Goal: Task Accomplishment & Management: Manage account settings

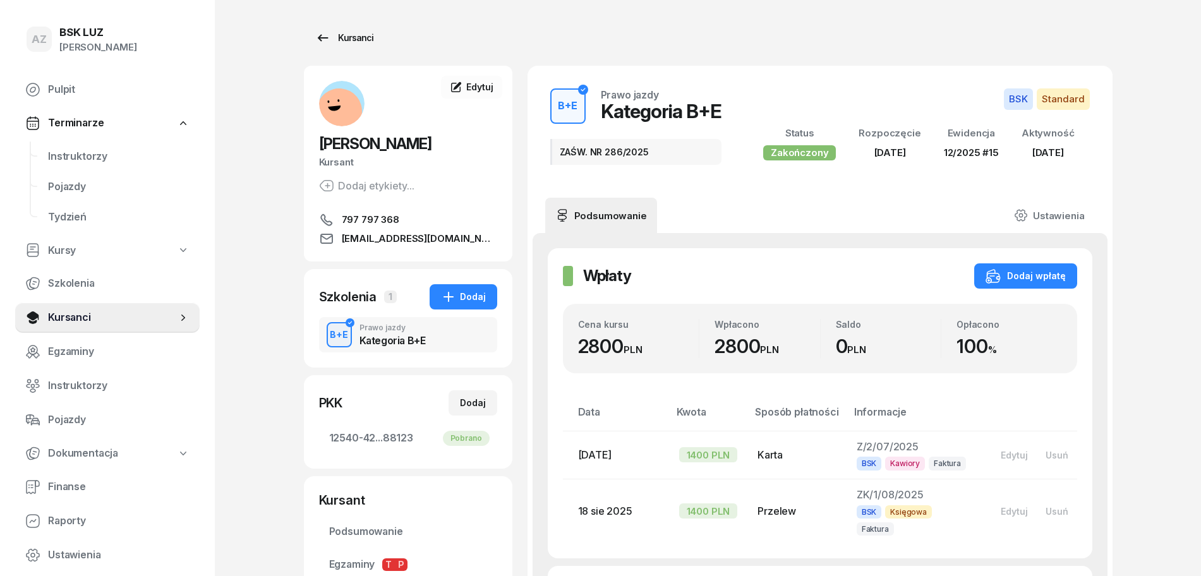
click at [358, 33] on div "Kursanci" at bounding box center [344, 37] width 58 height 15
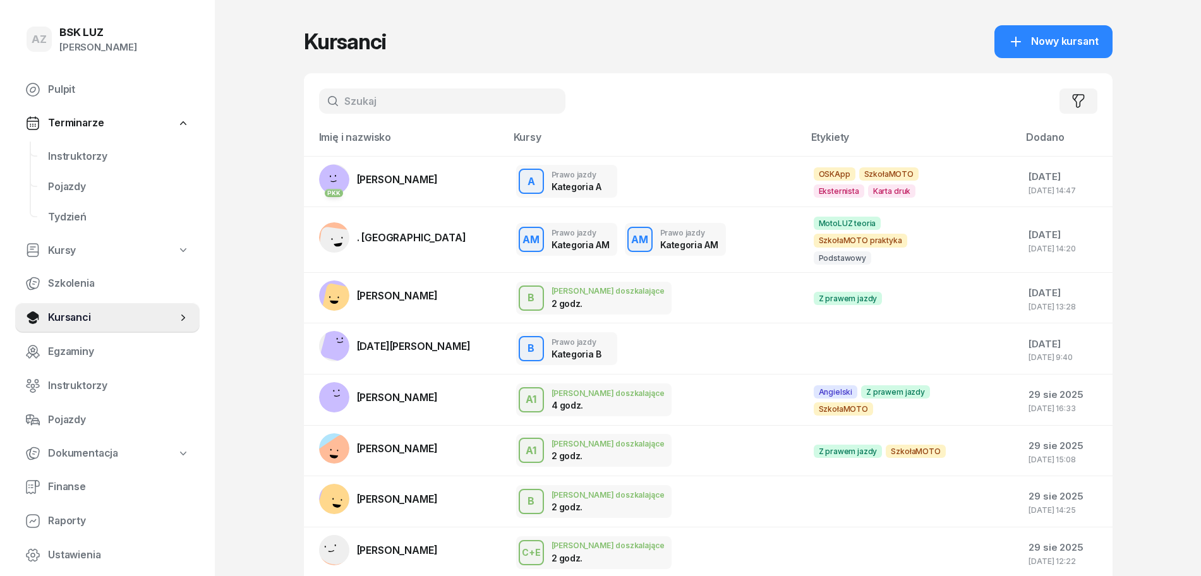
click at [477, 111] on input "text" at bounding box center [442, 100] width 246 height 25
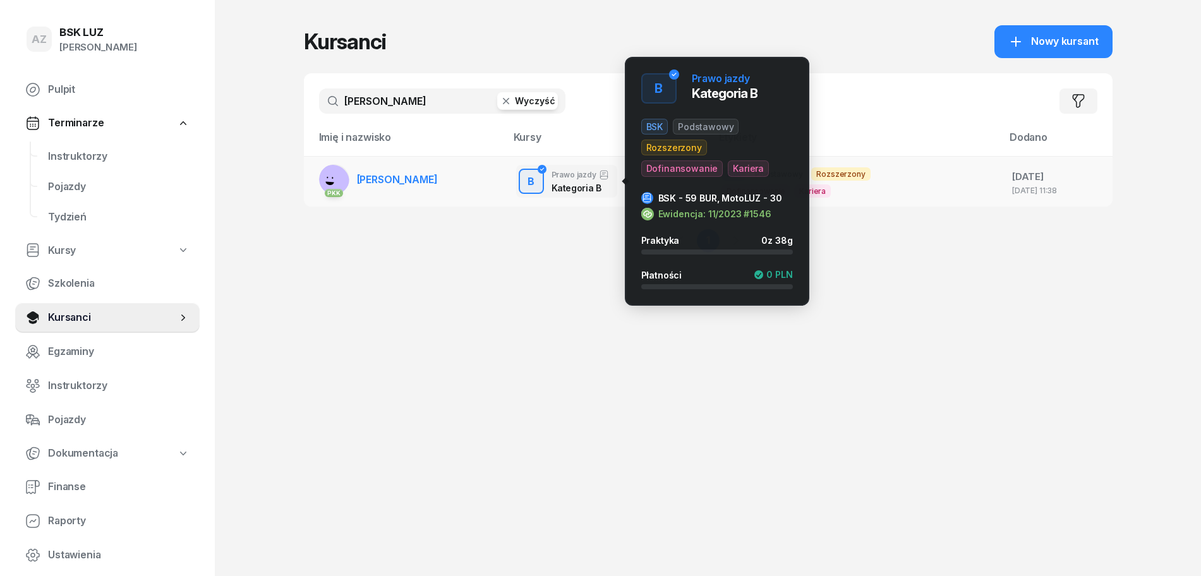
type input "[PERSON_NAME]"
click at [532, 176] on div "B" at bounding box center [531, 181] width 17 height 21
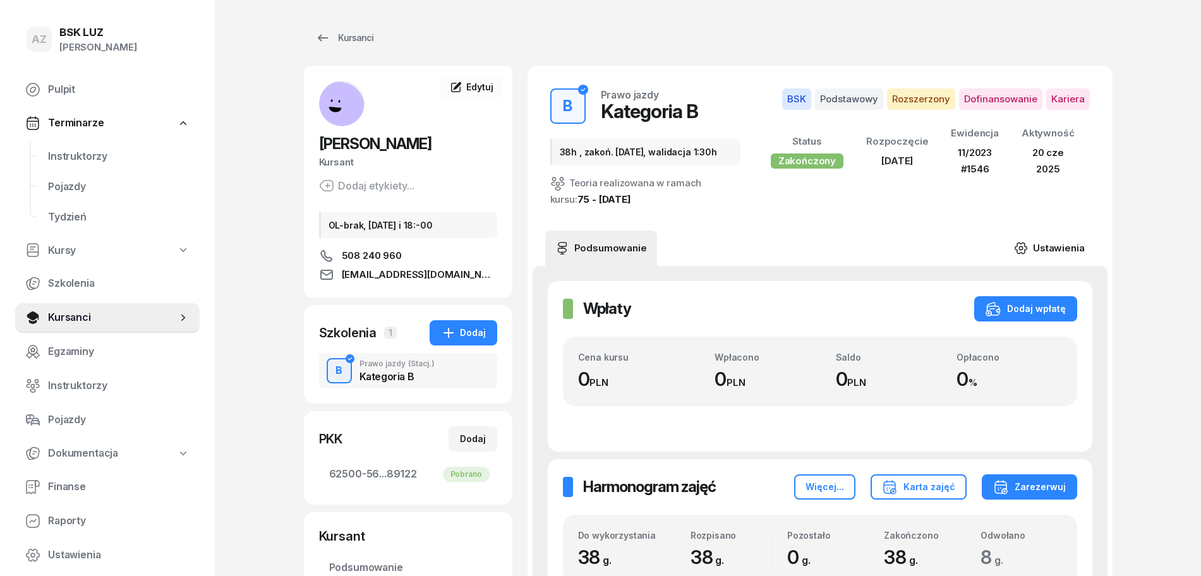
click at [1064, 246] on link "Ustawienia" at bounding box center [1049, 248] width 90 height 35
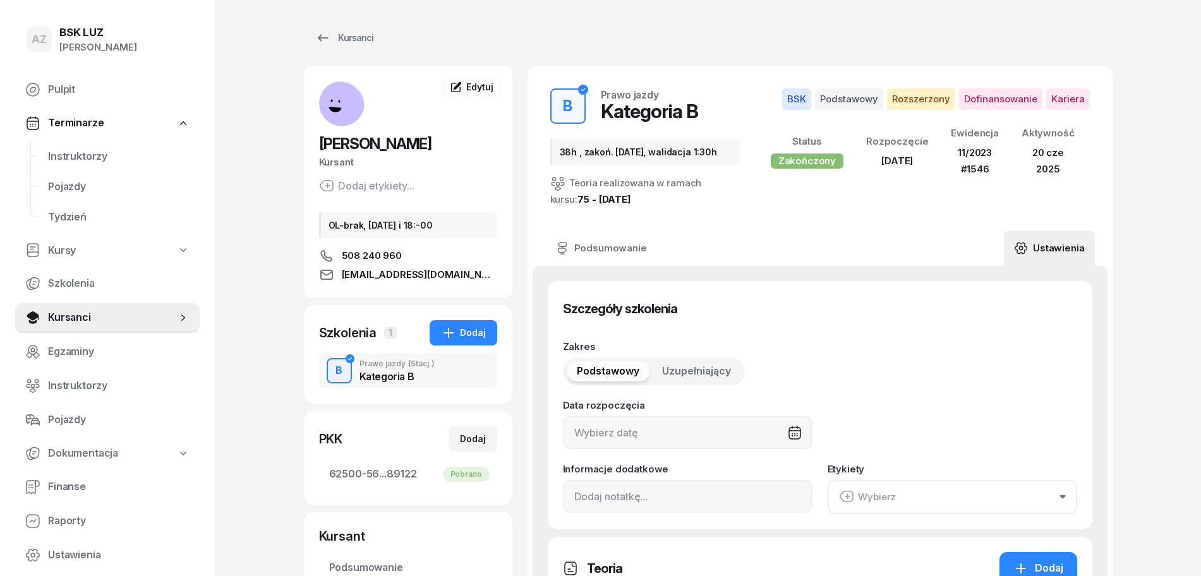
type input "[DATE]"
type input "38h , zakoń. [DATE], walidacja 1:30h"
type input "38"
type input "11/2023"
type input "1546"
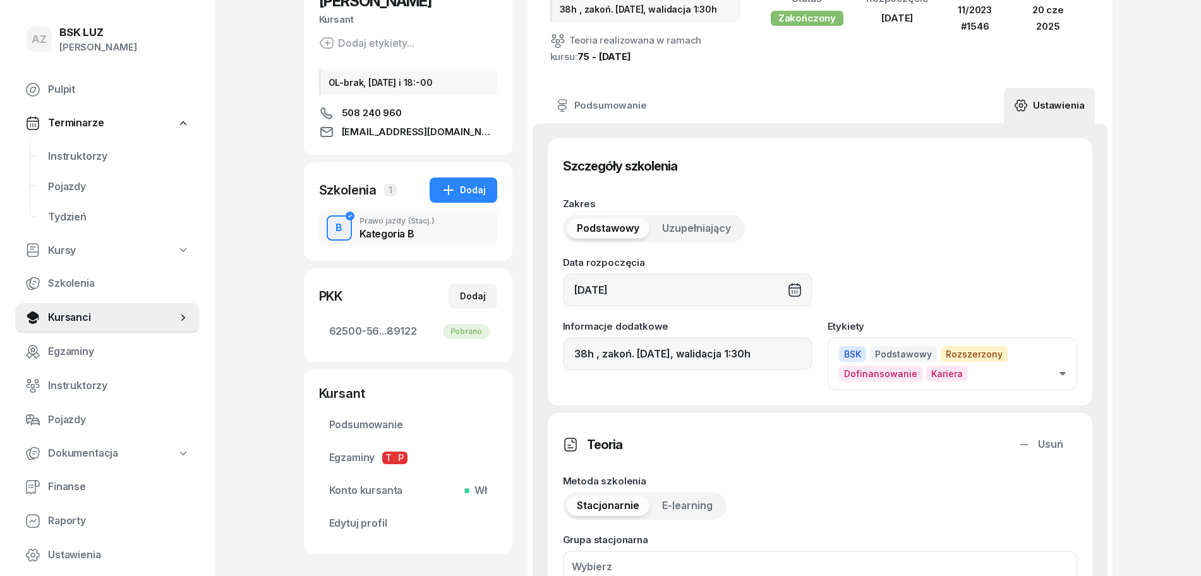
scroll to position [158, 0]
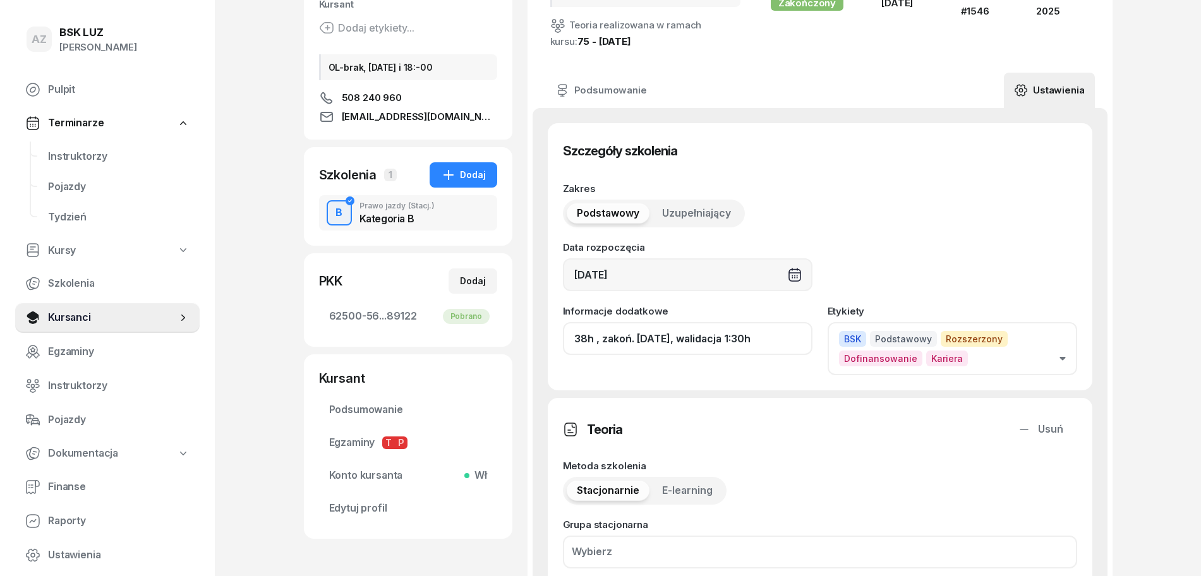
click at [766, 339] on input "38h , zakoń. [DATE], walidacja 1:30h" at bounding box center [688, 338] width 250 height 33
drag, startPoint x: 803, startPoint y: 340, endPoint x: 751, endPoint y: 342, distance: 51.9
click at [751, 342] on input "38h , zakoń. [DATE], walidacja 1:30h, ZAŚW. NR" at bounding box center [688, 338] width 250 height 33
click at [805, 337] on input "38h , zakoń. [DATE], walidacja 1:30h, ZAŚW. NR" at bounding box center [688, 338] width 250 height 33
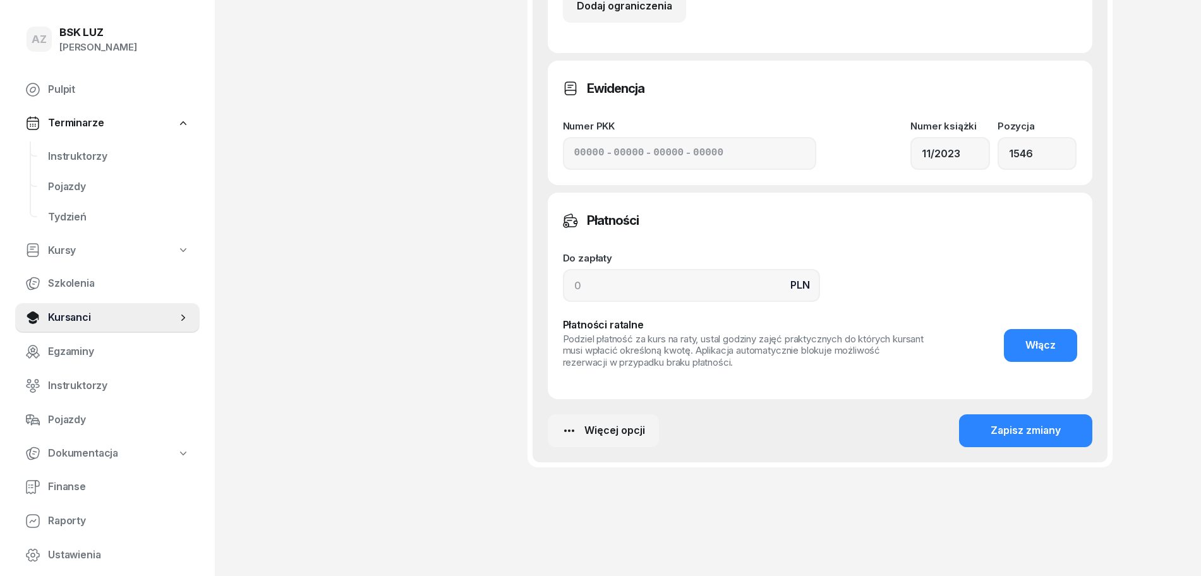
scroll to position [963, 0]
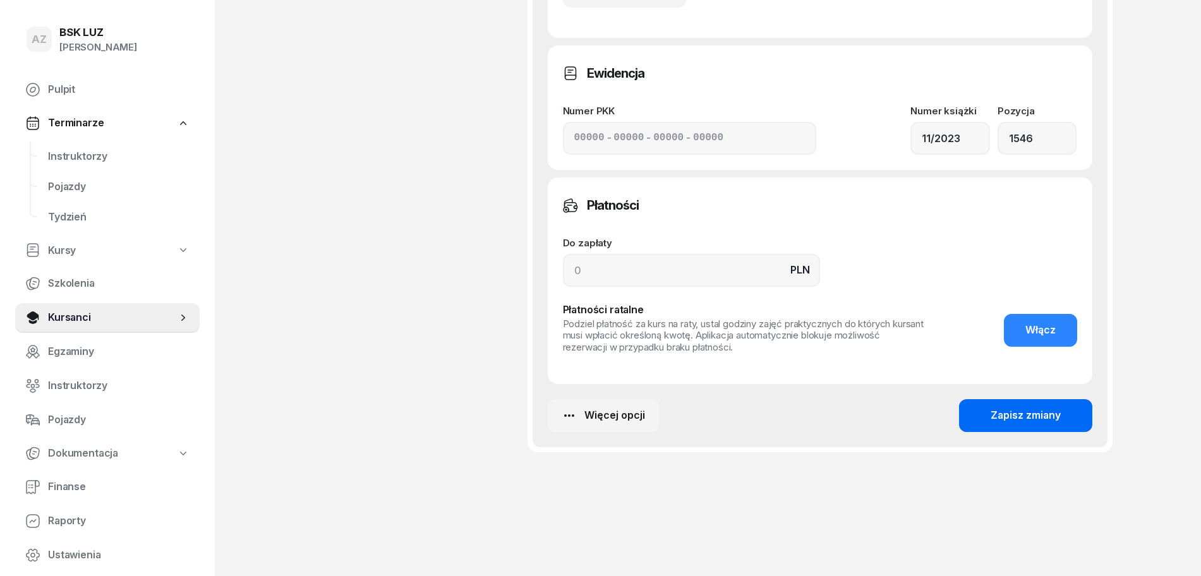
type input "38h , zakoń. [DATE], walidacja 1:30h, ZAŚW. NR 317/2025"
click at [1027, 416] on div "Zapisz zmiany" at bounding box center [1026, 416] width 70 height 16
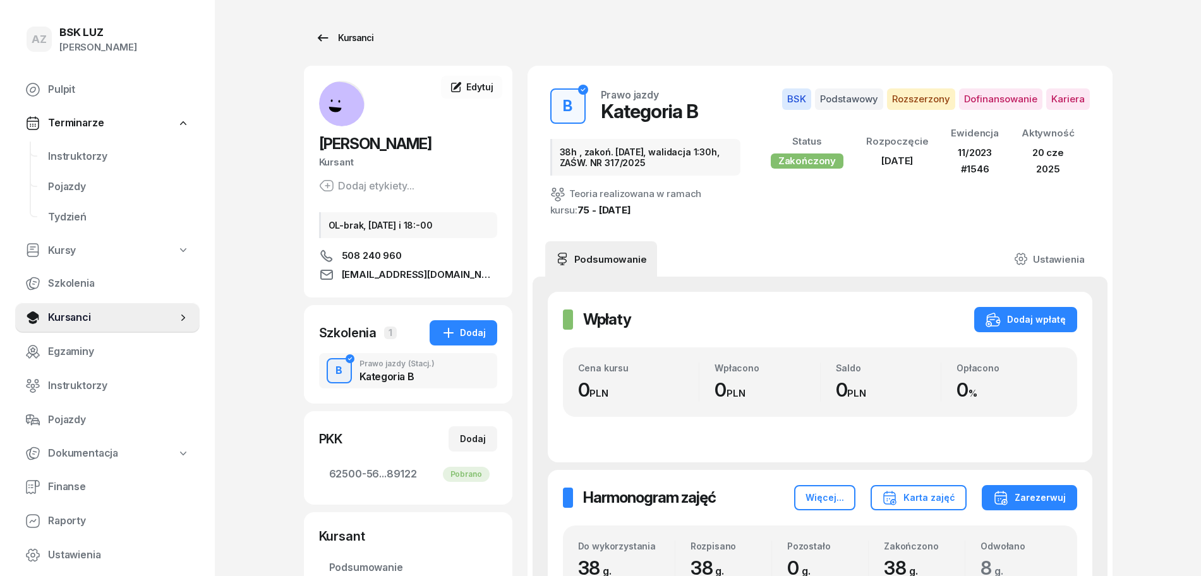
click at [356, 35] on div "Kursanci" at bounding box center [344, 37] width 58 height 15
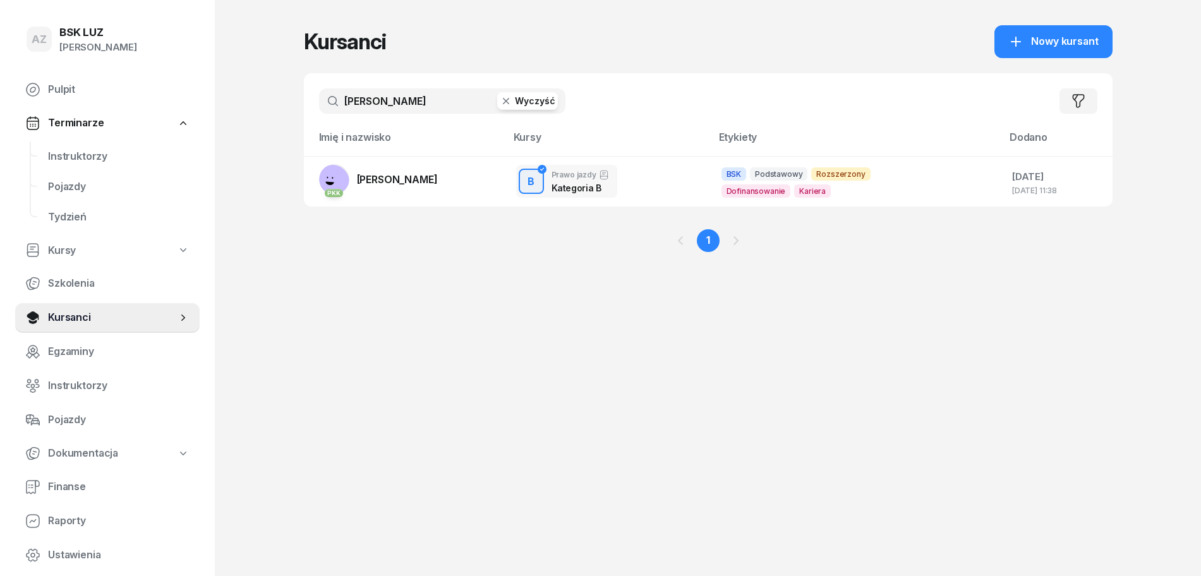
click at [542, 101] on button "Wyczyść" at bounding box center [527, 101] width 61 height 18
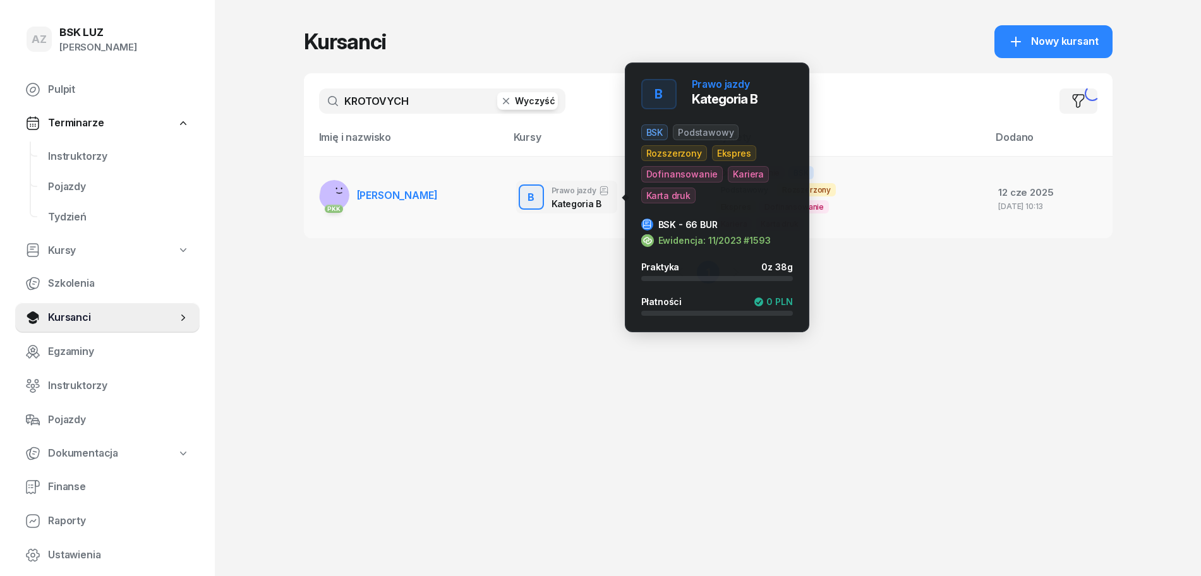
type input "KROTOVYCH"
click at [535, 185] on button "B" at bounding box center [531, 197] width 25 height 25
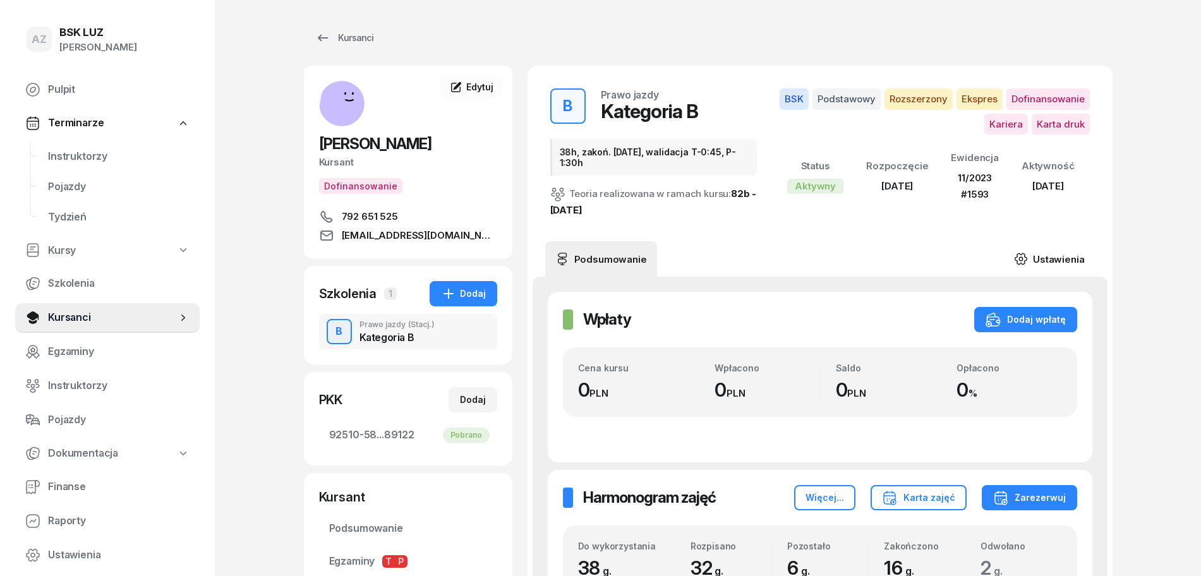
click at [1071, 260] on link "Ustawienia" at bounding box center [1049, 258] width 90 height 35
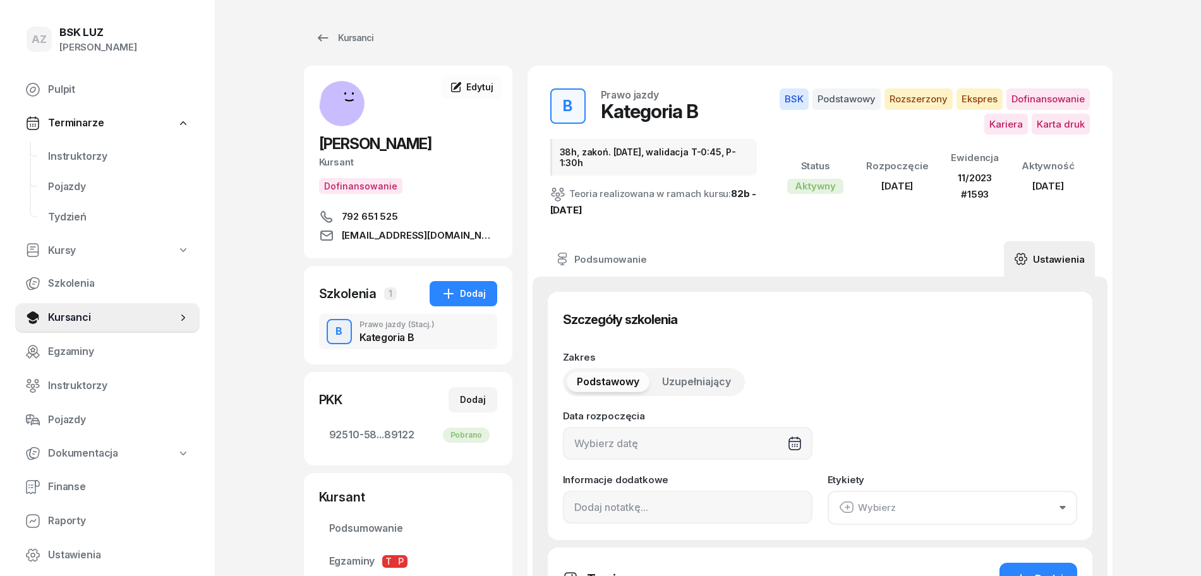
type input "[DATE]"
type input "38h, zakoń. [DATE], walidacja T-0:45, P-1:30h"
type input "38"
type input "11/2023"
type input "1593"
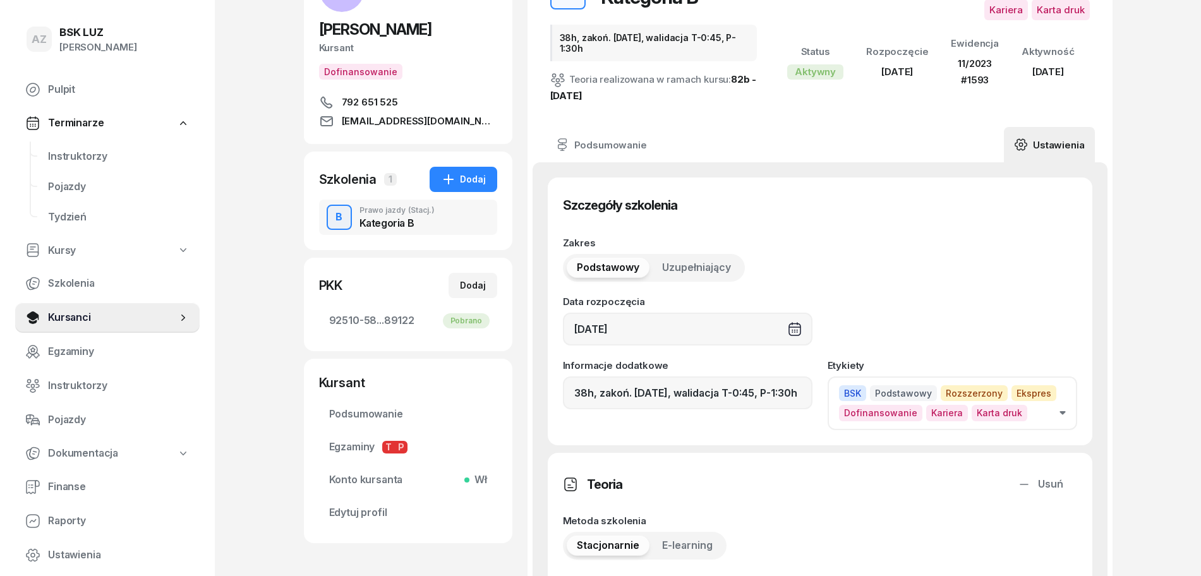
scroll to position [158, 0]
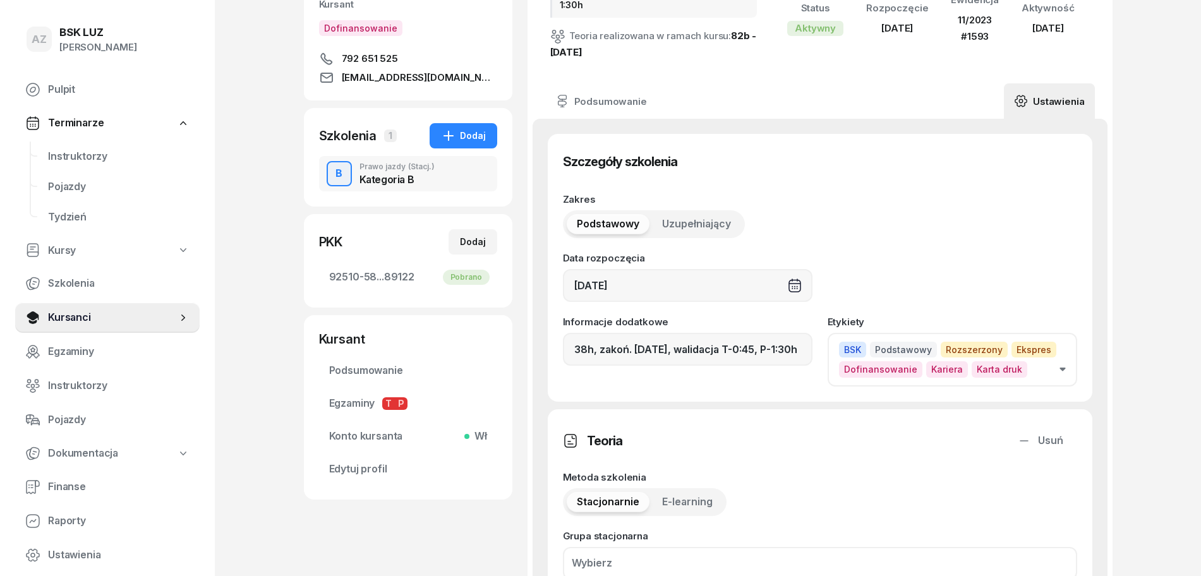
click at [1063, 368] on icon "button" at bounding box center [1063, 370] width 6 height 4
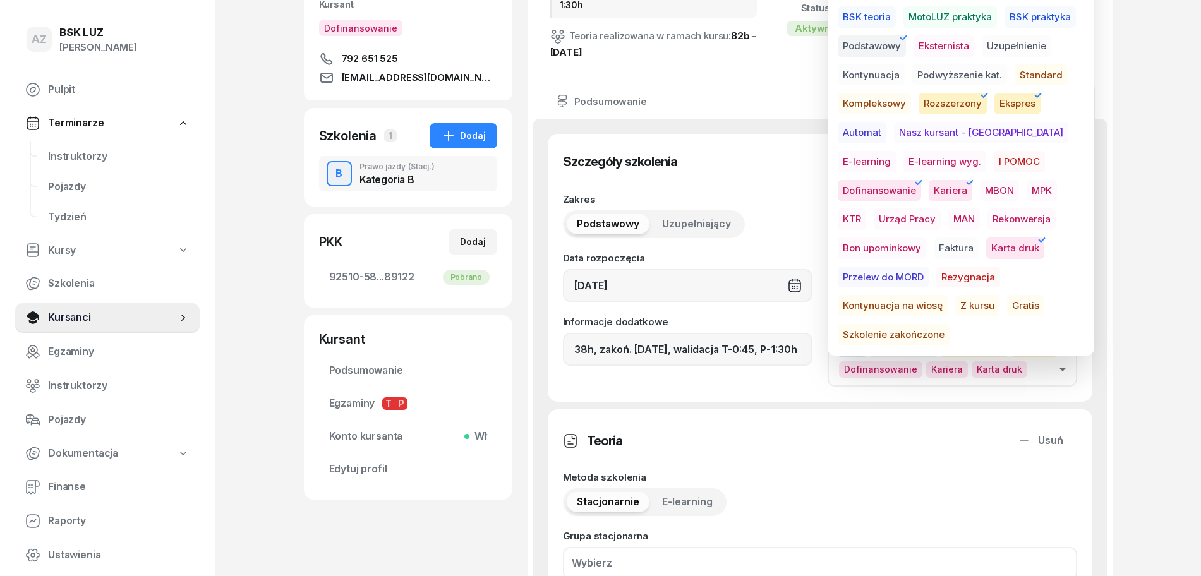
click at [950, 324] on span "Szkolenie zakończone" at bounding box center [894, 334] width 112 height 21
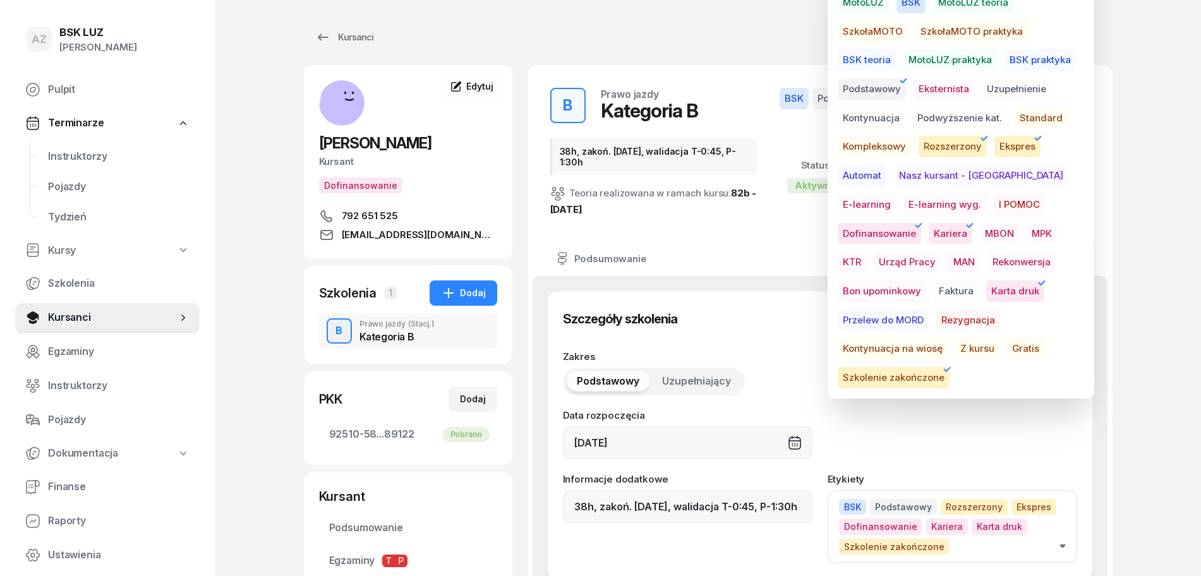
scroll to position [0, 0]
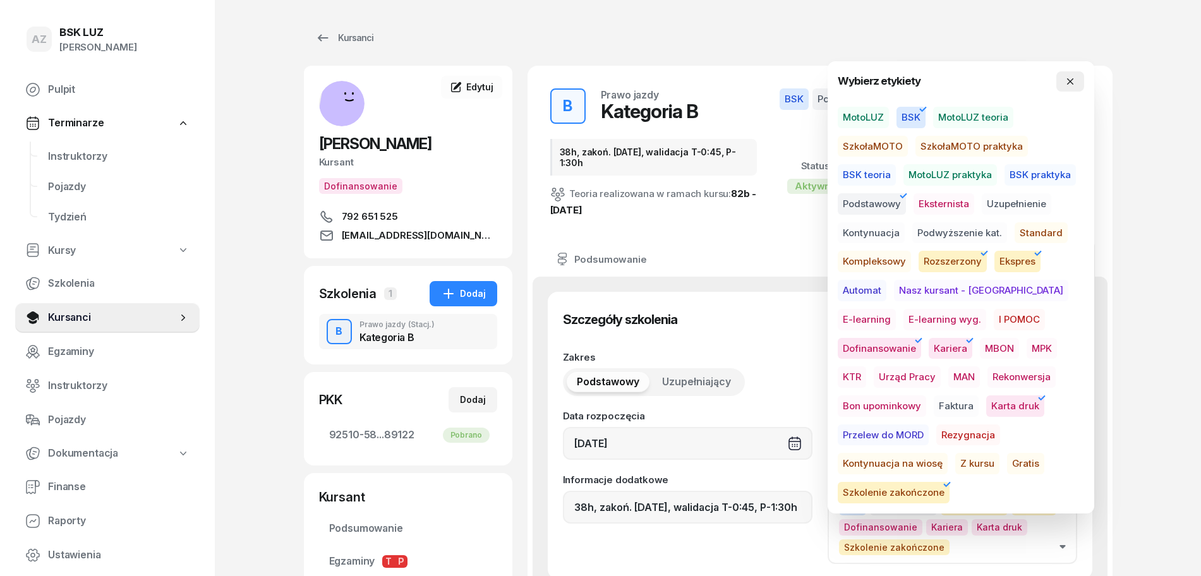
click at [1081, 83] on button "button" at bounding box center [1071, 81] width 28 height 20
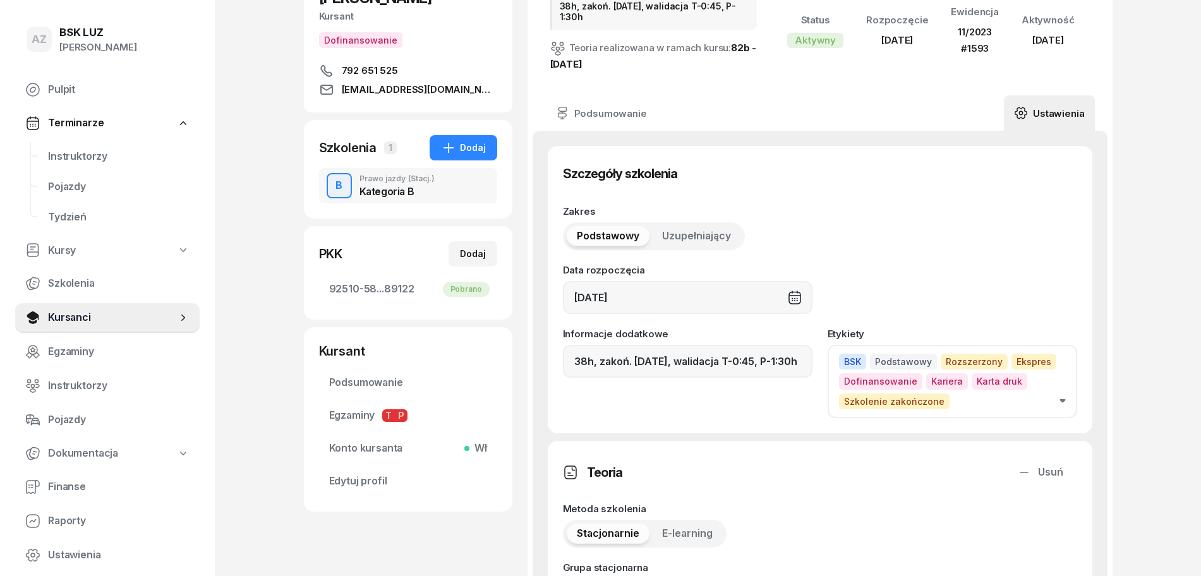
scroll to position [158, 0]
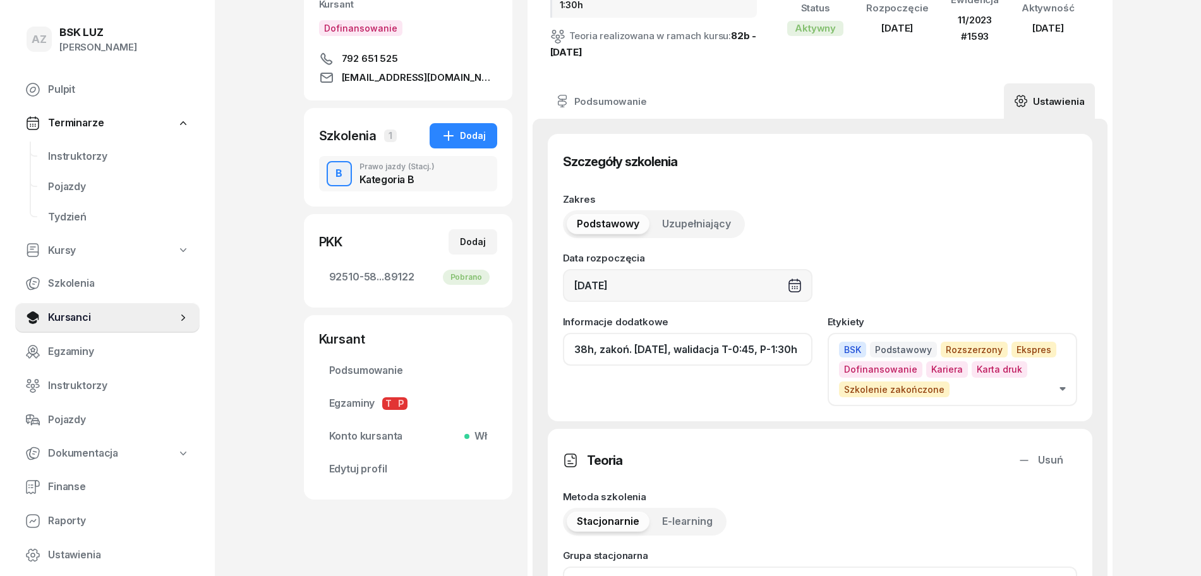
click at [807, 349] on input "38h, zakoń. [DATE], walidacja T-0:45, P-1:30h" at bounding box center [688, 349] width 250 height 33
click at [805, 349] on input "38h, zakoń. [DATE], walidacja T-0:45, P-1:30h" at bounding box center [688, 349] width 250 height 33
click at [729, 352] on input "38h, zakoń. [DATE], walidacja T-0:45, P-1:30h" at bounding box center [688, 349] width 250 height 33
click at [800, 353] on input "38h, zakoń. [DATE], [GEOGRAPHIC_DATA]. T-0:45, P-1:30h" at bounding box center [688, 349] width 250 height 33
paste input "ZAŚW. NR"
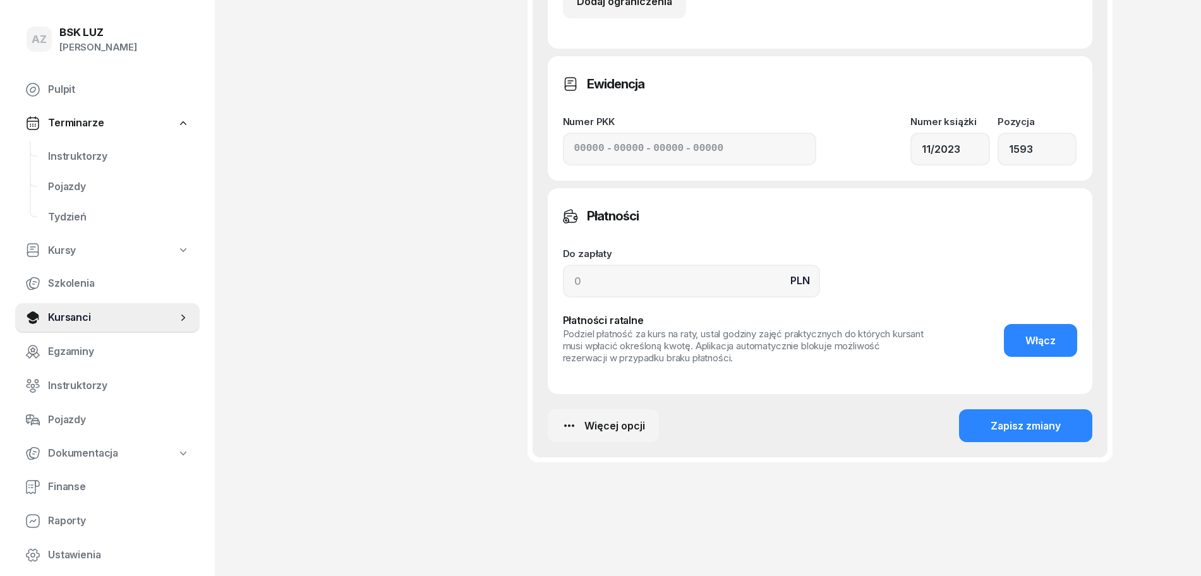
scroll to position [994, 0]
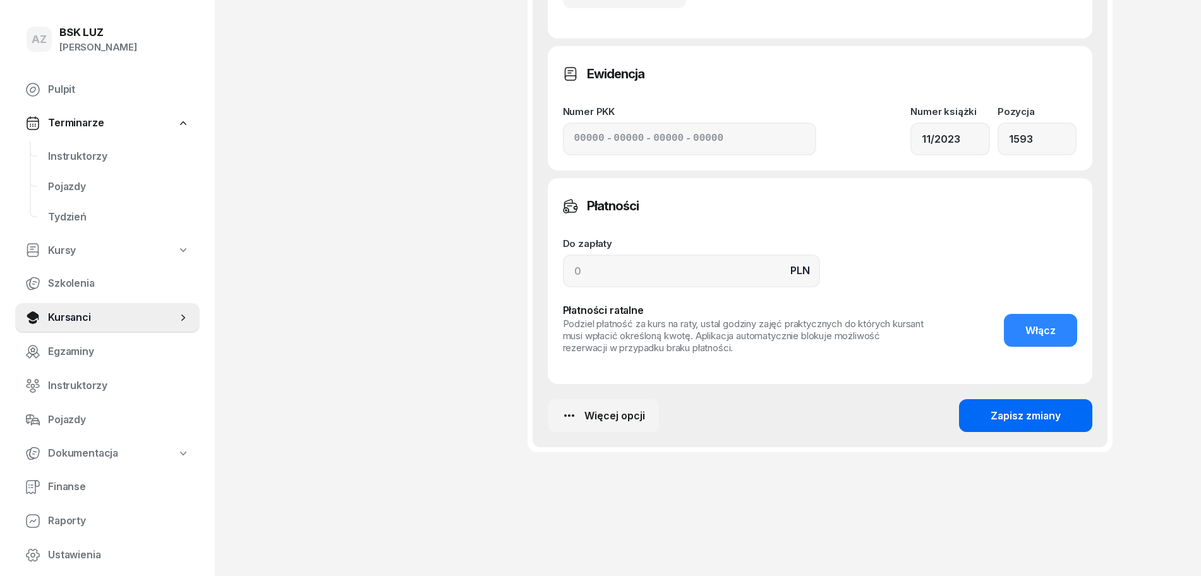
type input "38h, zakoń. [DATE], [GEOGRAPHIC_DATA]. T-0:45, P-1:30h ZAŚW. NR 310/2025"
click at [1028, 413] on div "Zapisz zmiany" at bounding box center [1026, 416] width 70 height 16
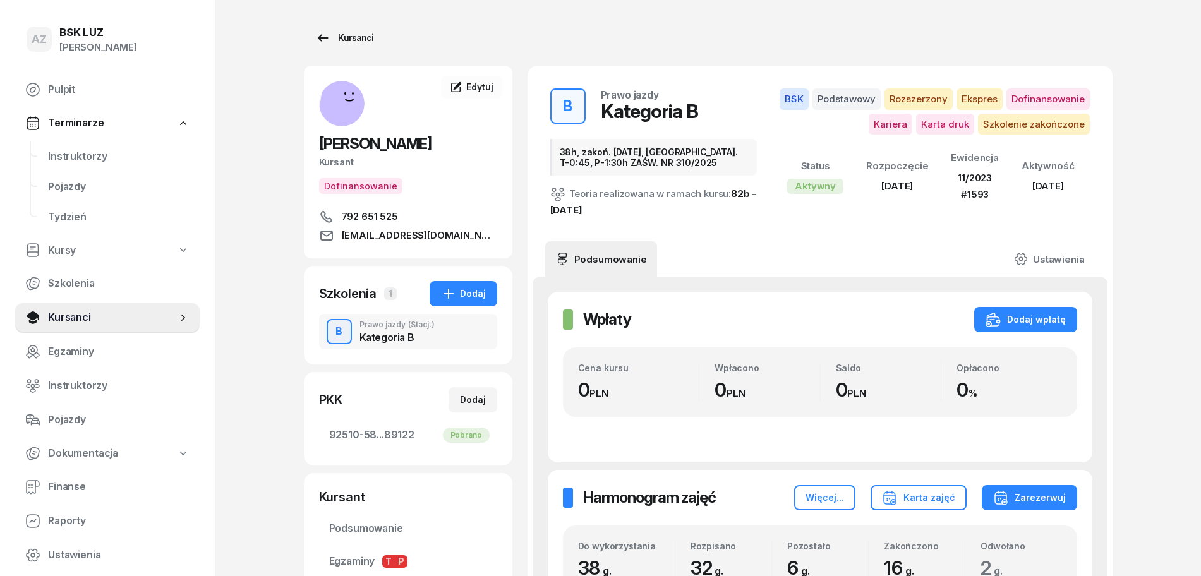
click at [353, 33] on div "Kursanci" at bounding box center [344, 37] width 58 height 15
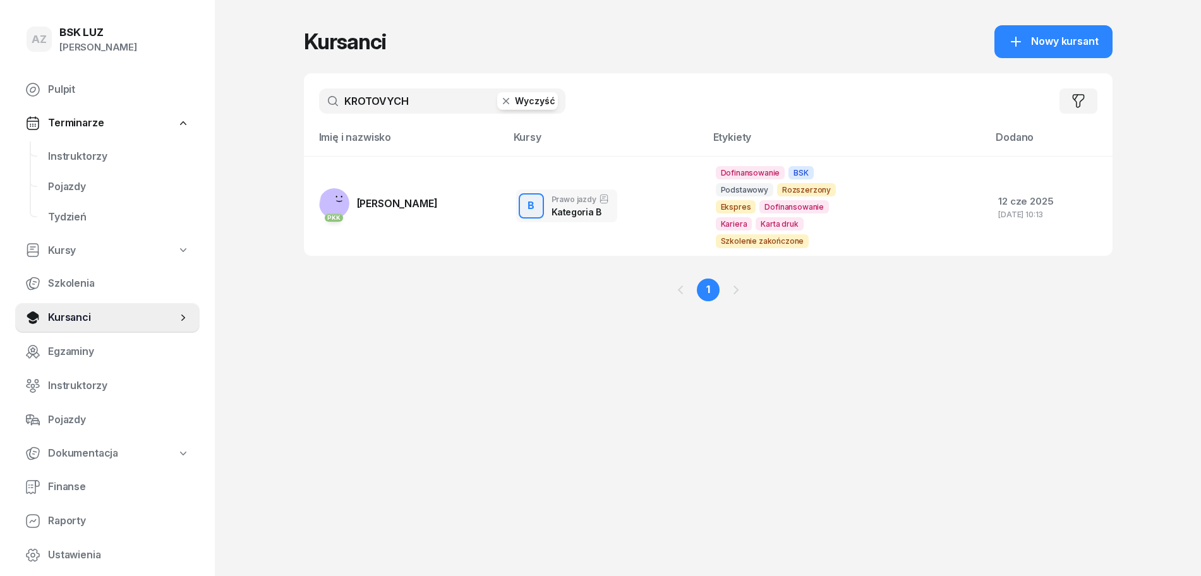
click at [539, 103] on button "Wyczyść" at bounding box center [527, 101] width 61 height 18
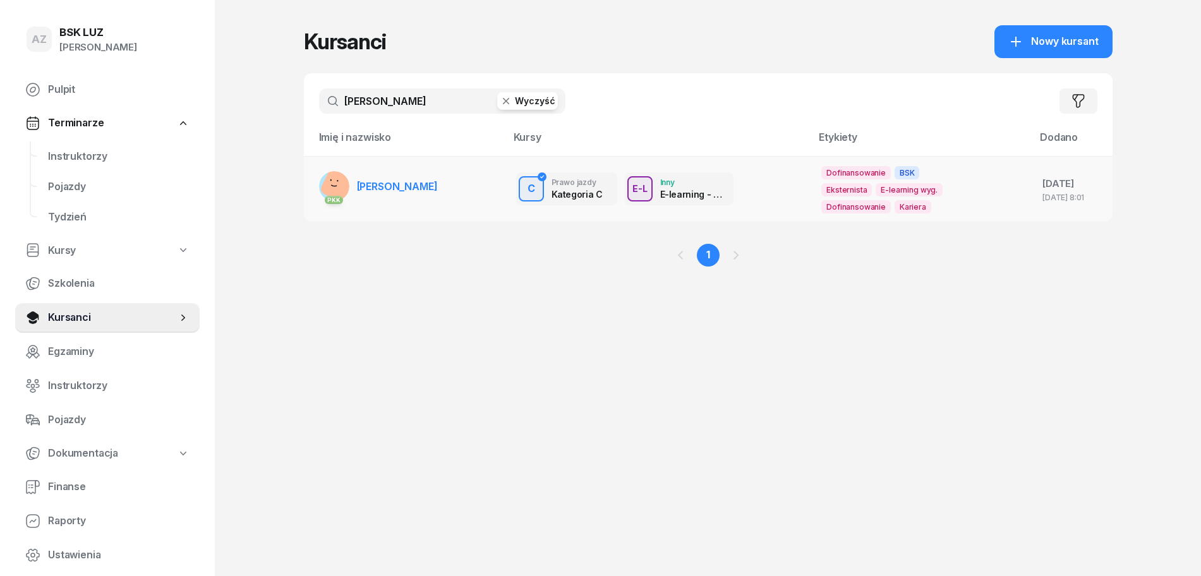
type input "[PERSON_NAME]"
click at [467, 192] on td "PKK [PERSON_NAME]" at bounding box center [405, 188] width 202 height 65
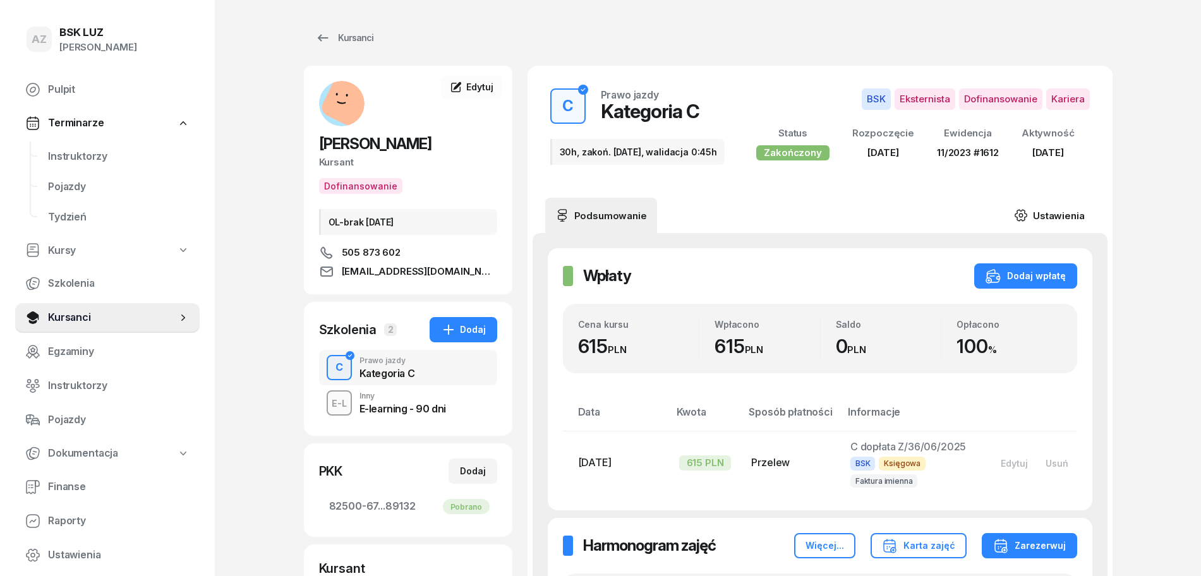
click at [1059, 226] on link "Ustawienia" at bounding box center [1049, 215] width 90 height 35
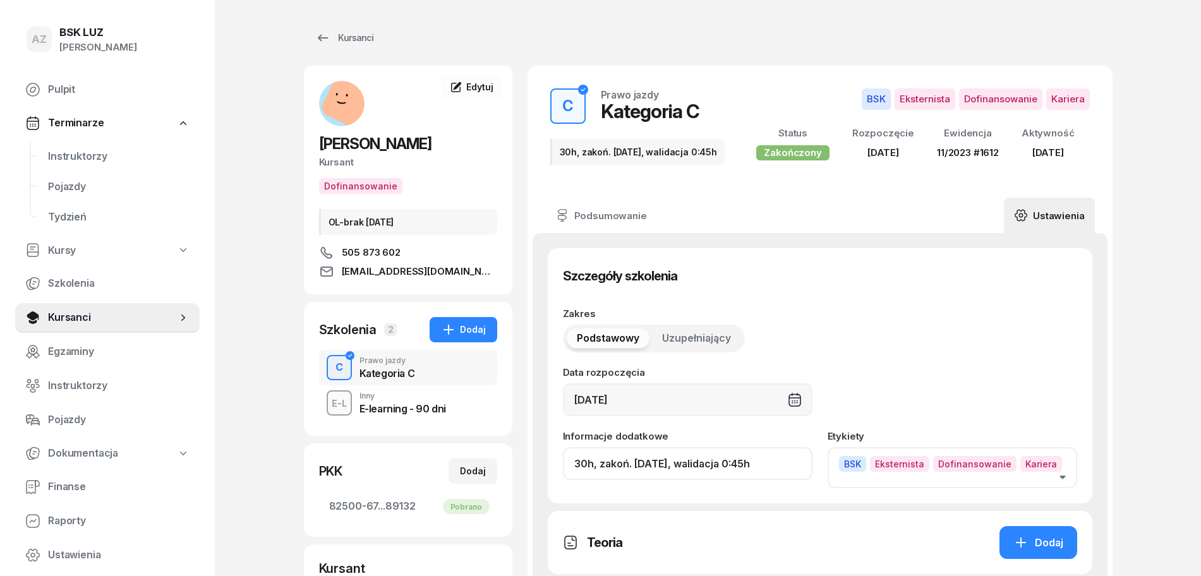
click at [780, 480] on input "30h, zakoń. [DATE], walidacja 0:45h" at bounding box center [688, 463] width 250 height 33
paste input "ZAŚW. NR"
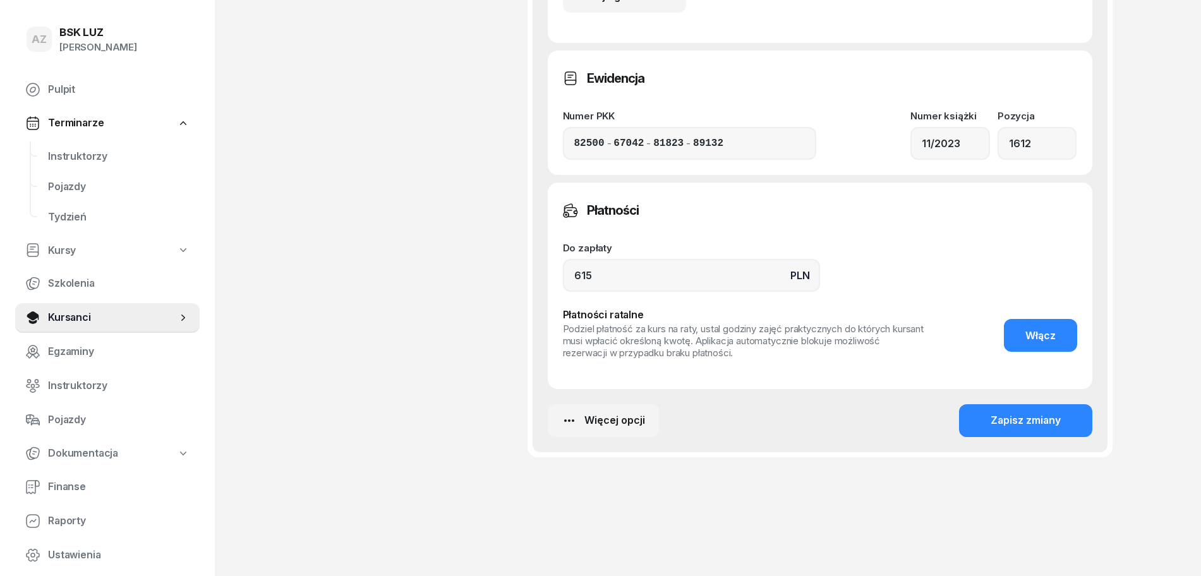
scroll to position [687, 0]
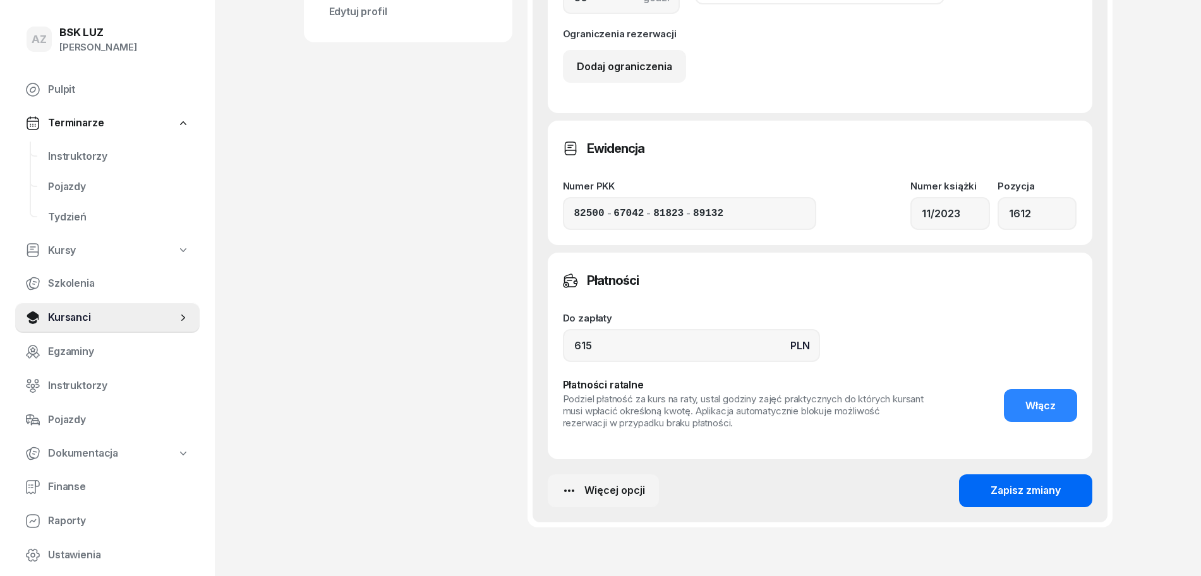
type input "30h, zakoń. [DATE], walidacja 0:45h, ZAŚW. NR 293/2025"
click at [1043, 494] on div "Zapisz zmiany" at bounding box center [1026, 491] width 70 height 16
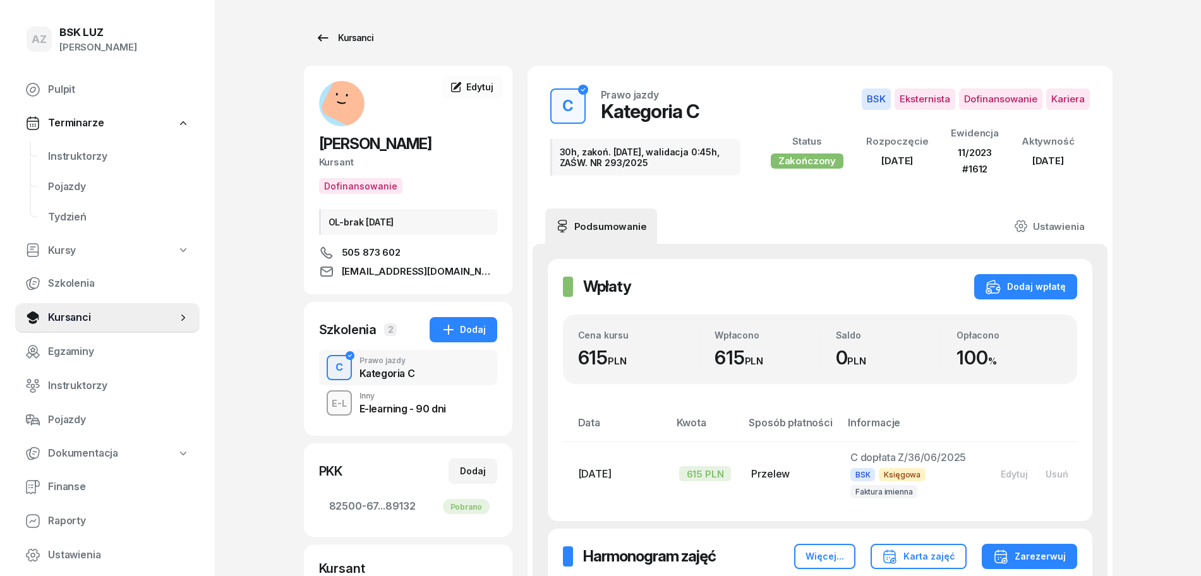
click at [354, 33] on div "Kursanci" at bounding box center [344, 37] width 58 height 15
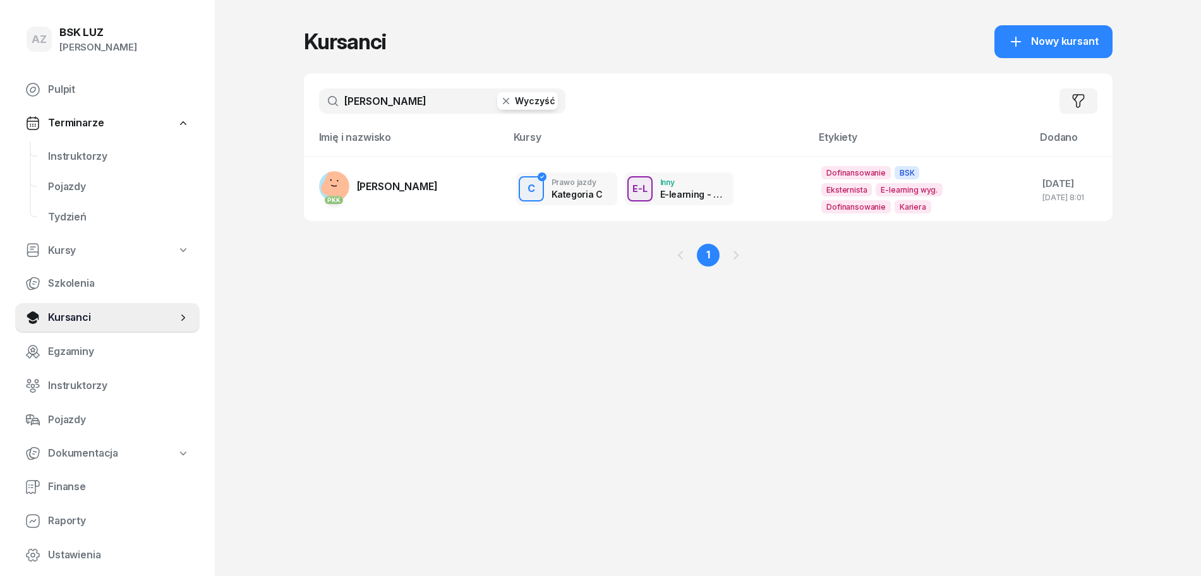
click at [541, 99] on button "Wyczyść" at bounding box center [527, 101] width 61 height 18
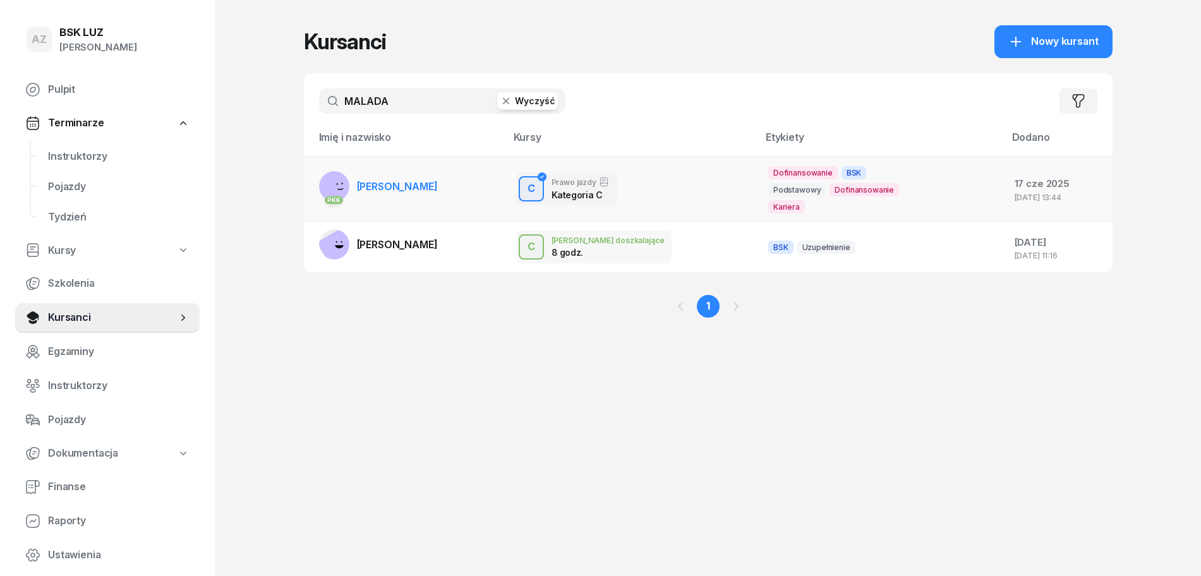
type input "MALADA"
click at [411, 189] on span "[PERSON_NAME]" at bounding box center [397, 186] width 81 height 13
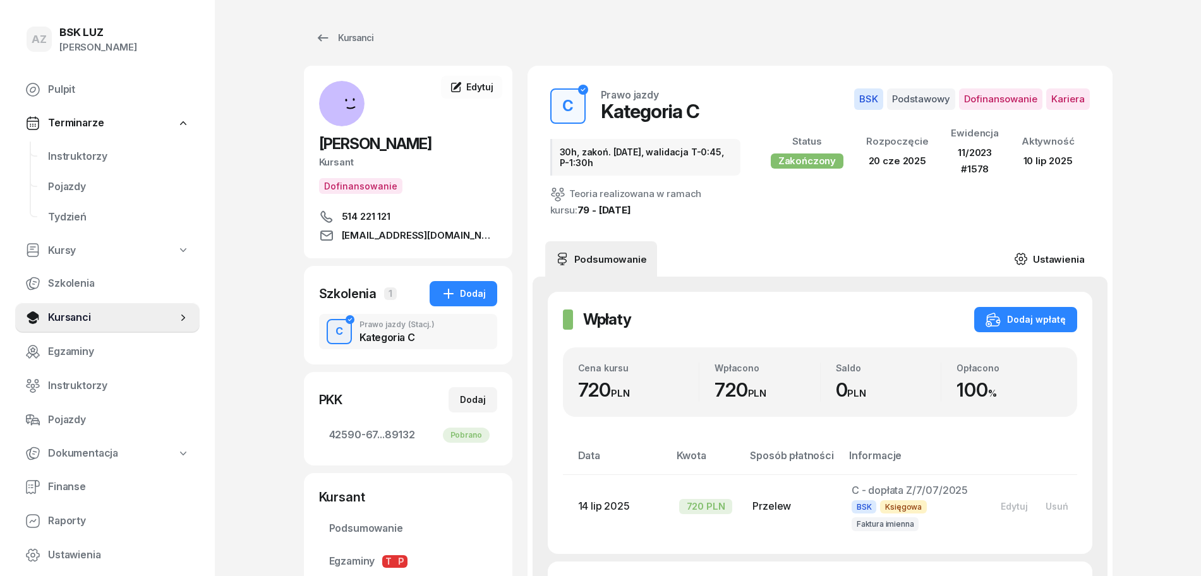
click at [1071, 249] on link "Ustawienia" at bounding box center [1049, 258] width 90 height 35
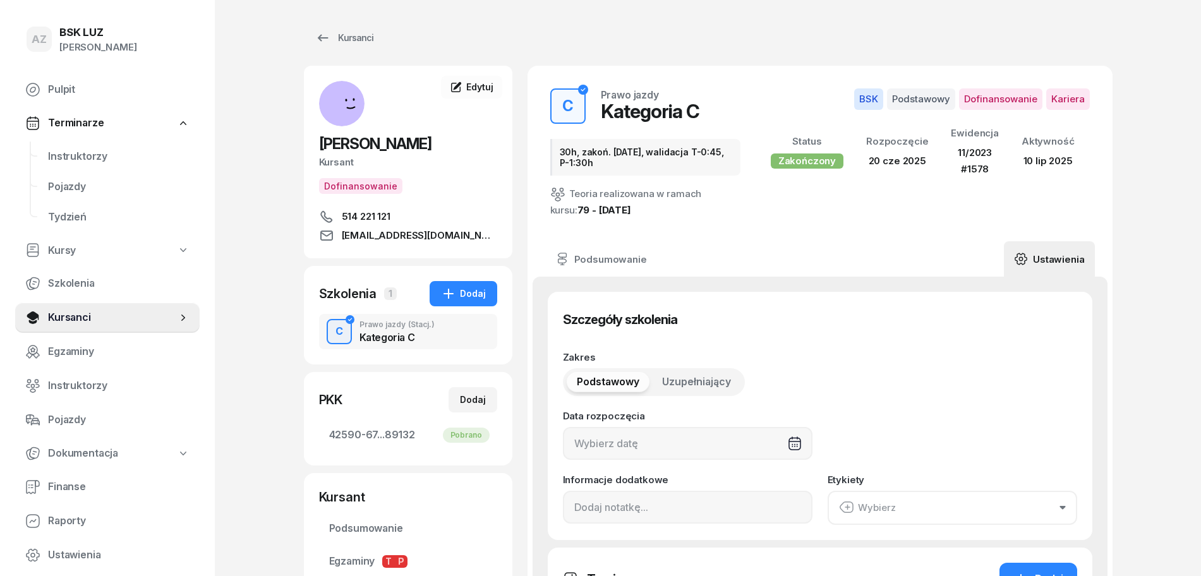
type input "[DATE]"
type input "30h, zakoń. [DATE], walidacja T-0:45, P-1:30h"
type input "11/2023"
type input "1578"
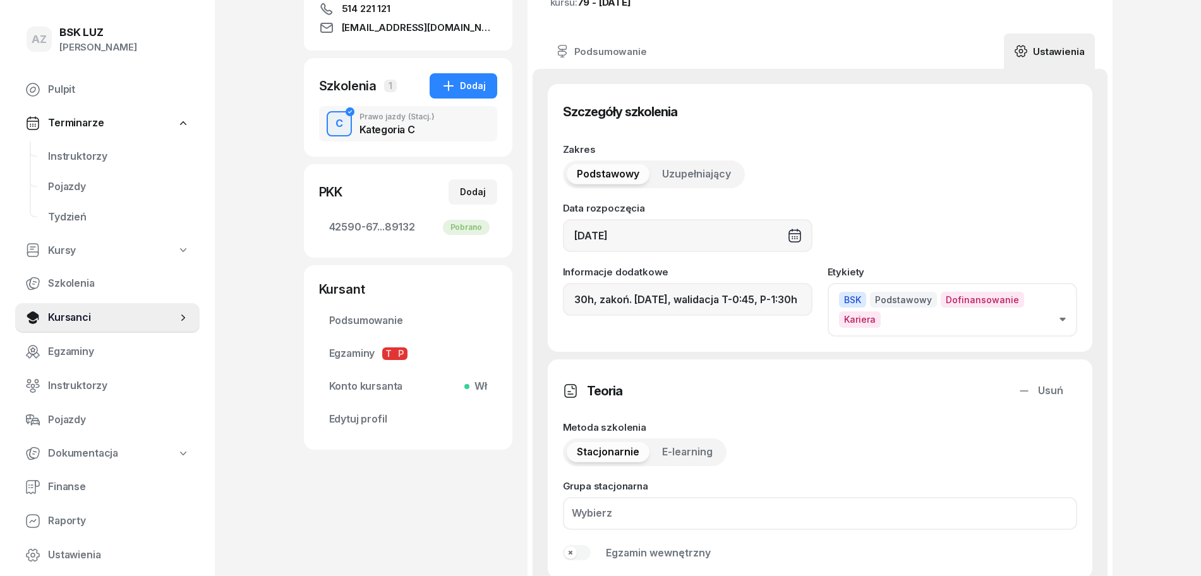
scroll to position [237, 0]
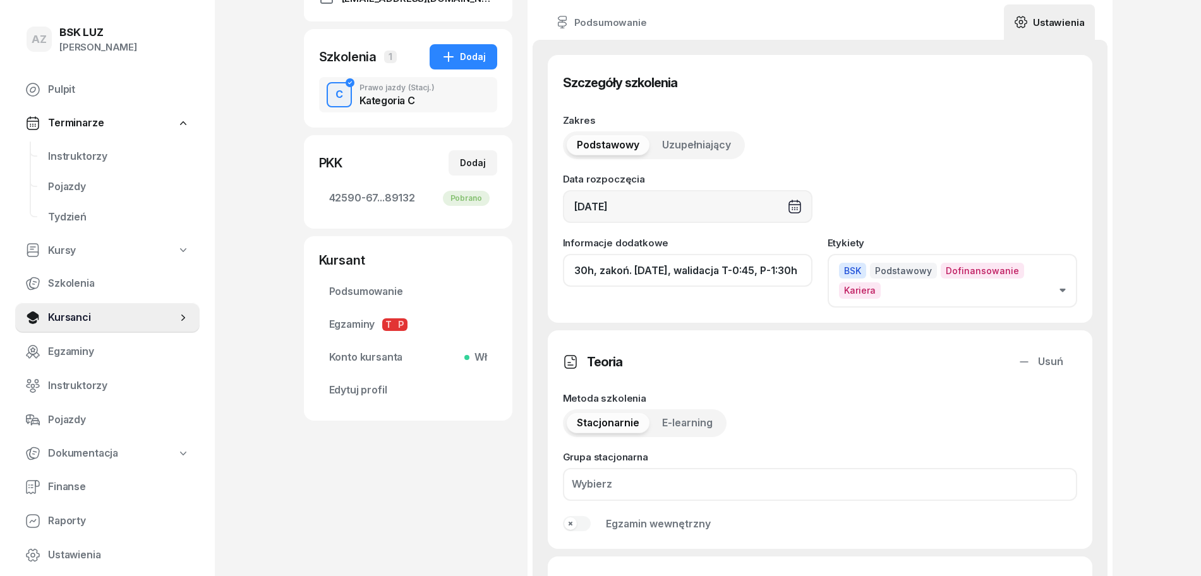
click at [729, 269] on input "30h, zakoń. [DATE], walidacja T-0:45, P-1:30h" at bounding box center [688, 270] width 250 height 33
click at [793, 276] on input "30h, zakoń. [DATE], [GEOGRAPHIC_DATA]. T-0:45, P-1:30h" at bounding box center [688, 270] width 250 height 33
paste input "ZAŚW. NR"
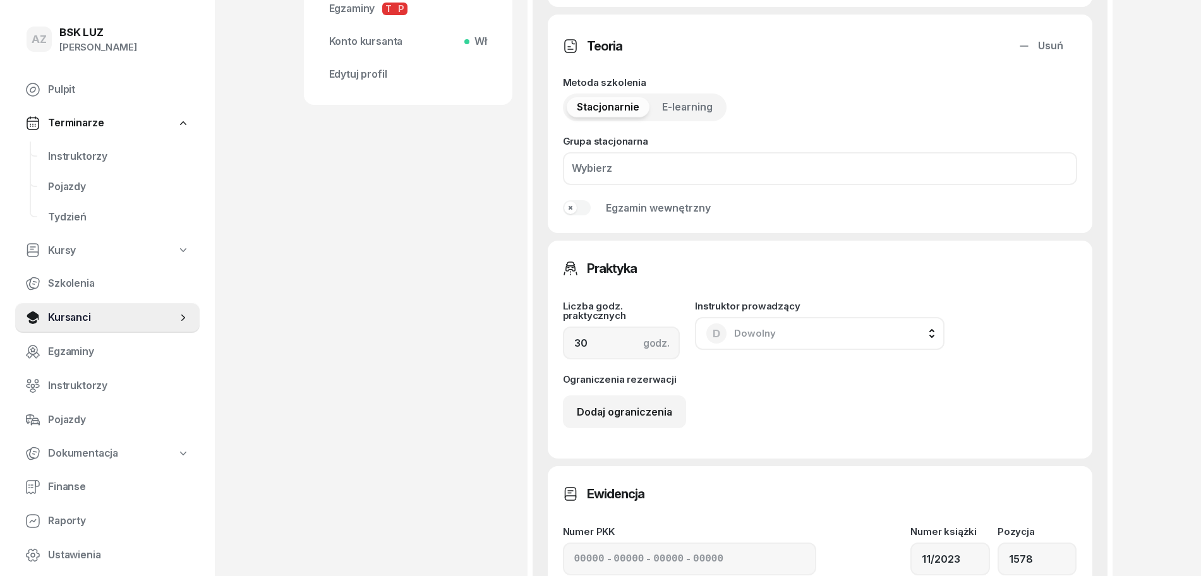
scroll to position [948, 0]
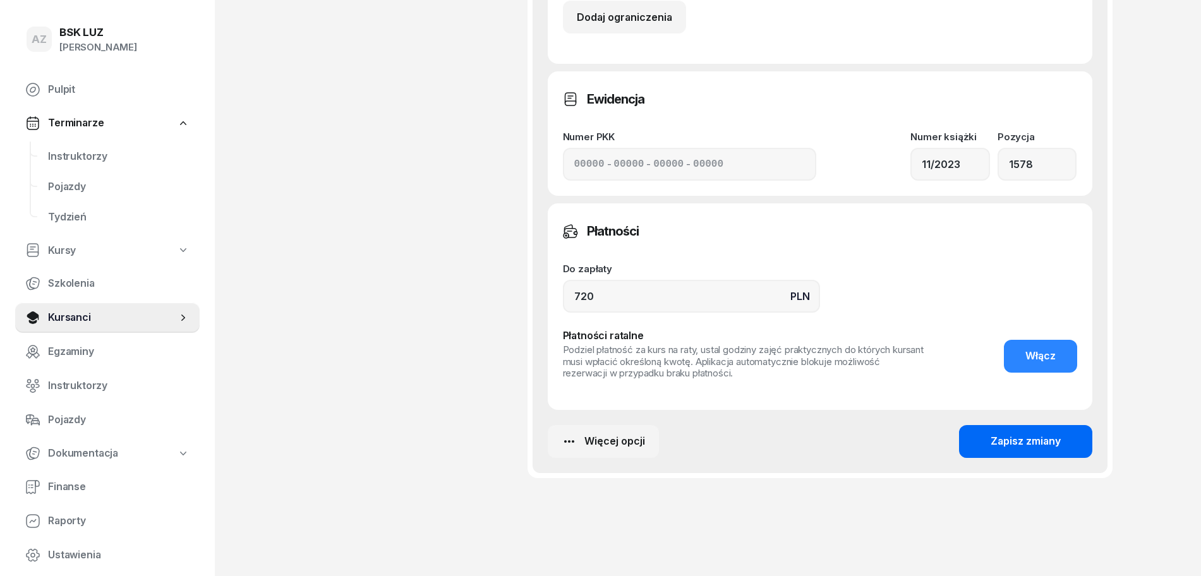
type input "30h, zakoń. [DATE], [GEOGRAPHIC_DATA]. T-0:45, P-1:30h,ZAŚW. NR 294/2025"
click at [1054, 434] on div "Zapisz zmiany" at bounding box center [1026, 442] width 70 height 16
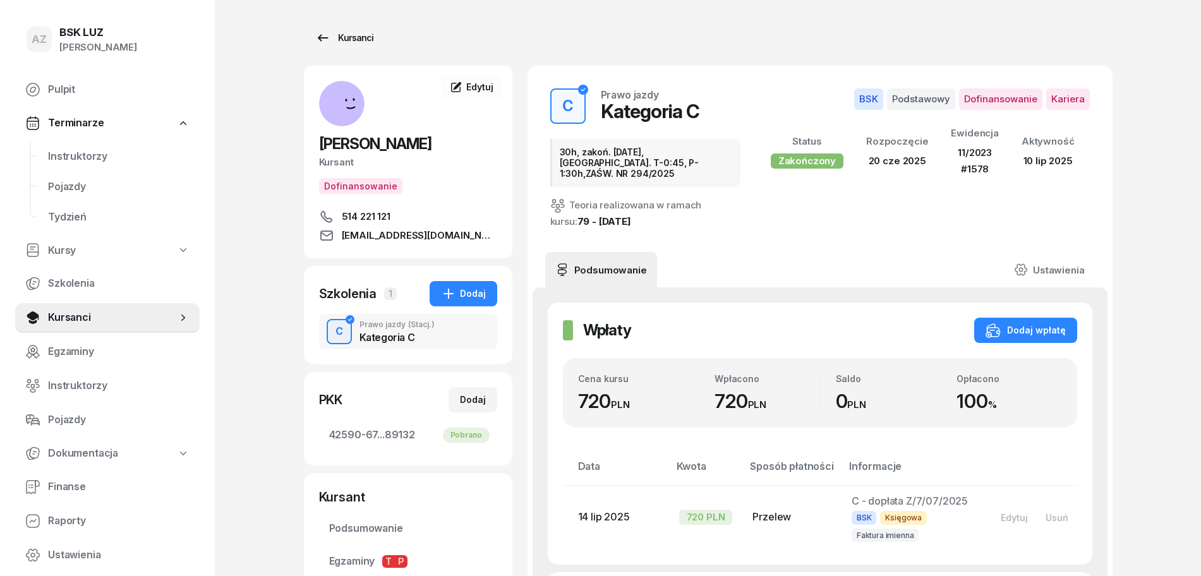
click at [353, 35] on div "Kursanci" at bounding box center [344, 37] width 58 height 15
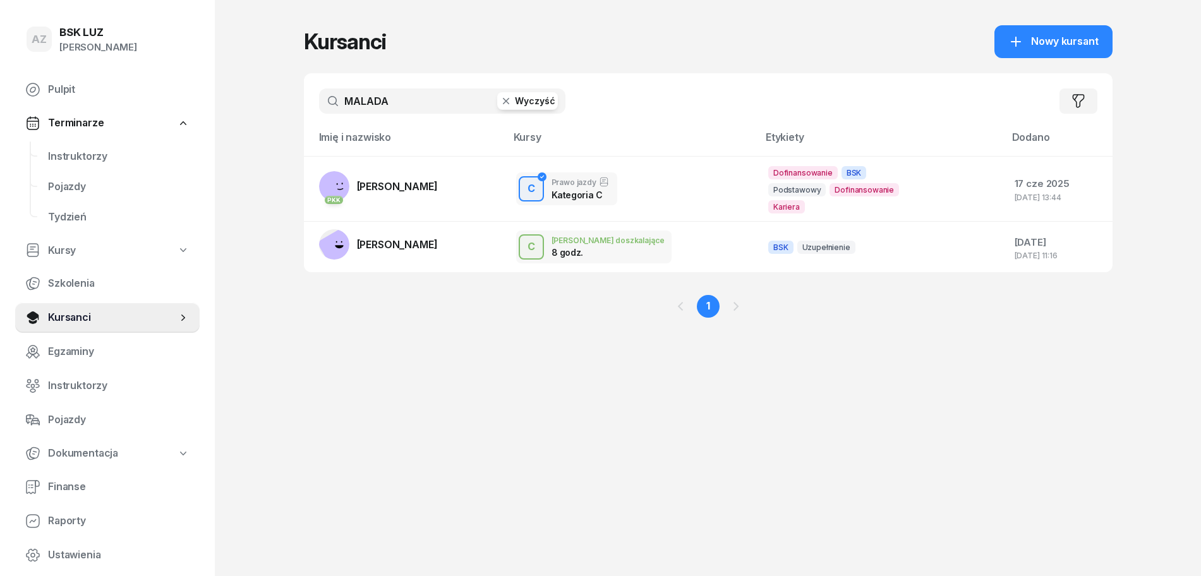
click at [545, 97] on button "Wyczyść" at bounding box center [527, 101] width 61 height 18
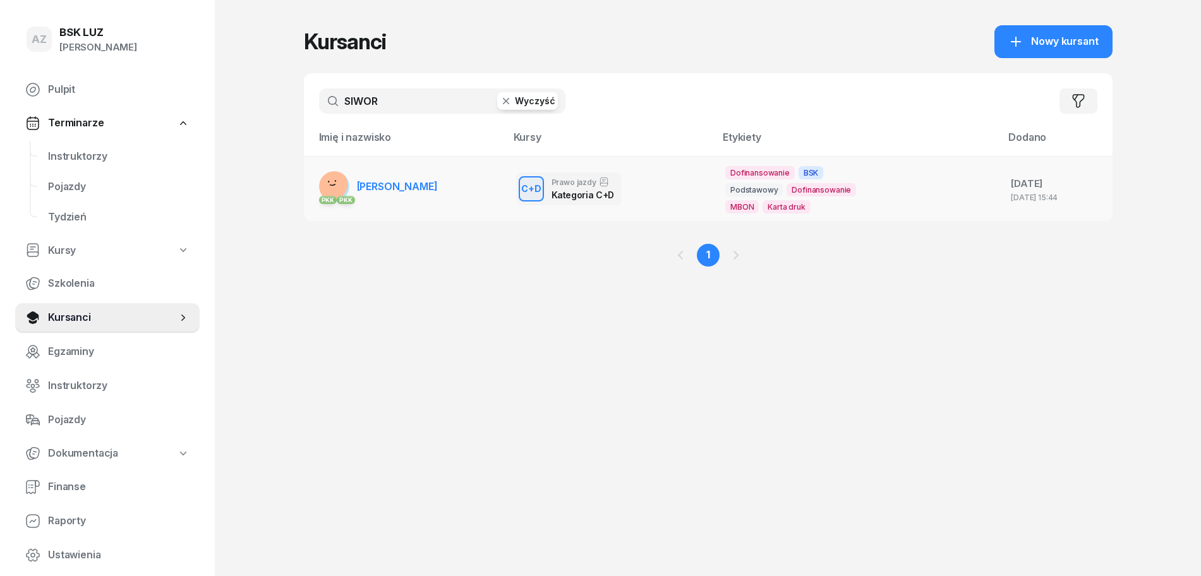
type input "SIWOR"
click at [411, 185] on span "[PERSON_NAME]" at bounding box center [397, 186] width 81 height 13
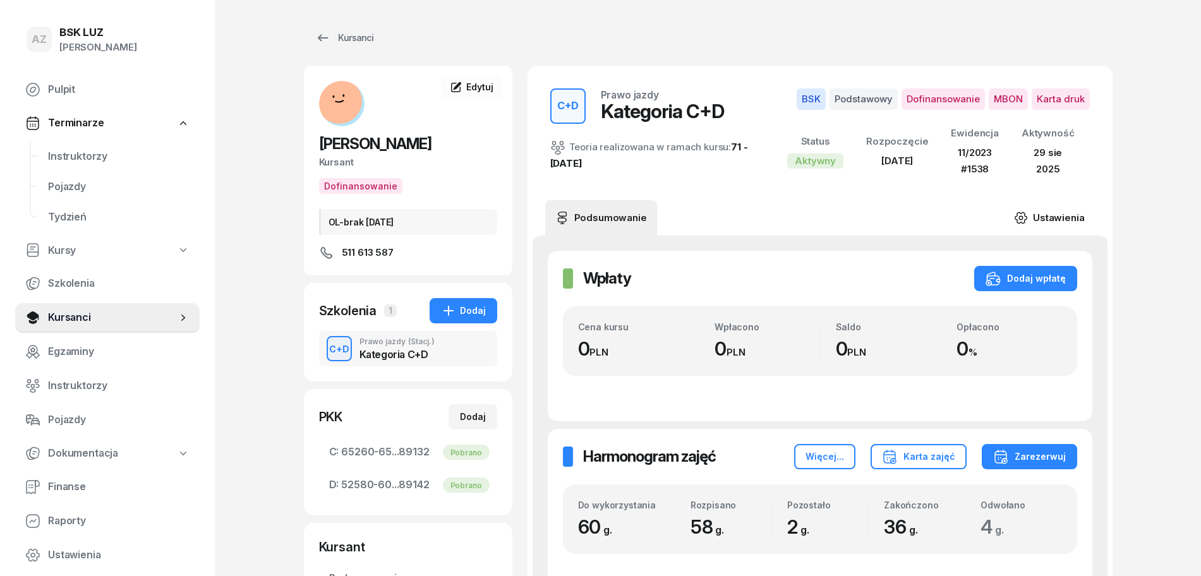
click at [1064, 214] on link "Ustawienia" at bounding box center [1049, 217] width 90 height 35
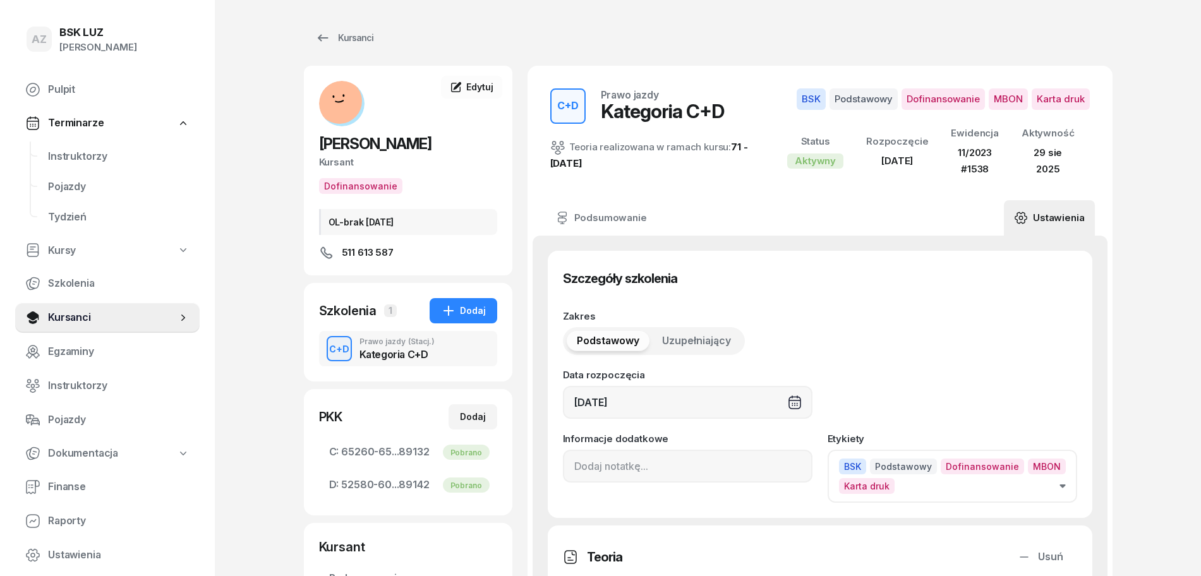
click at [1064, 488] on icon "button" at bounding box center [1063, 487] width 6 height 4
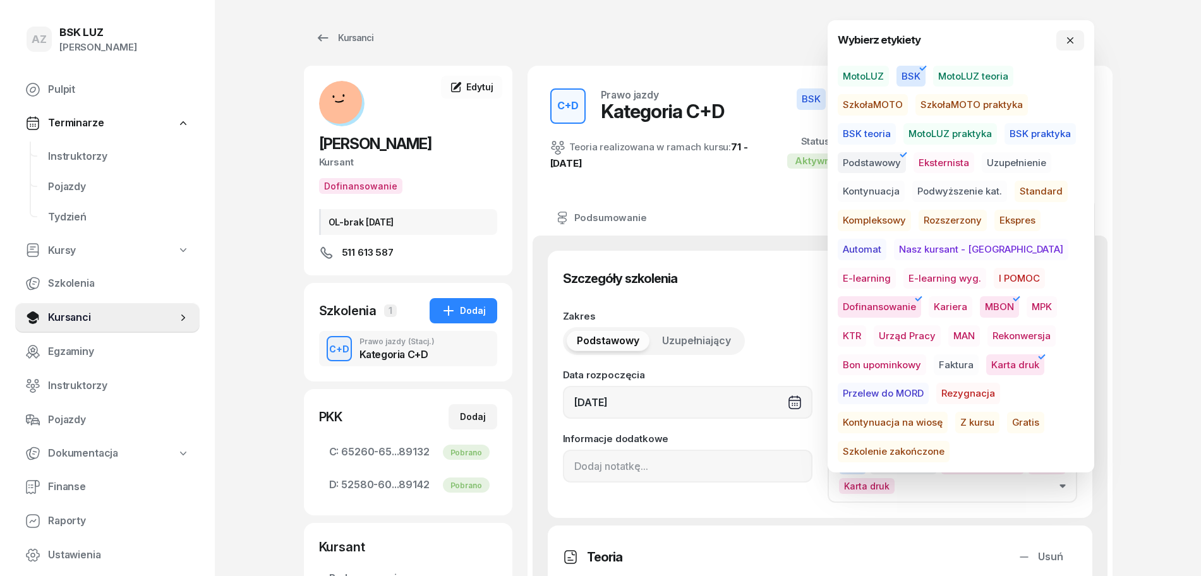
click at [944, 441] on span "Szkolenie zakończone" at bounding box center [894, 451] width 112 height 21
click at [1070, 37] on icon "button" at bounding box center [1071, 40] width 10 height 10
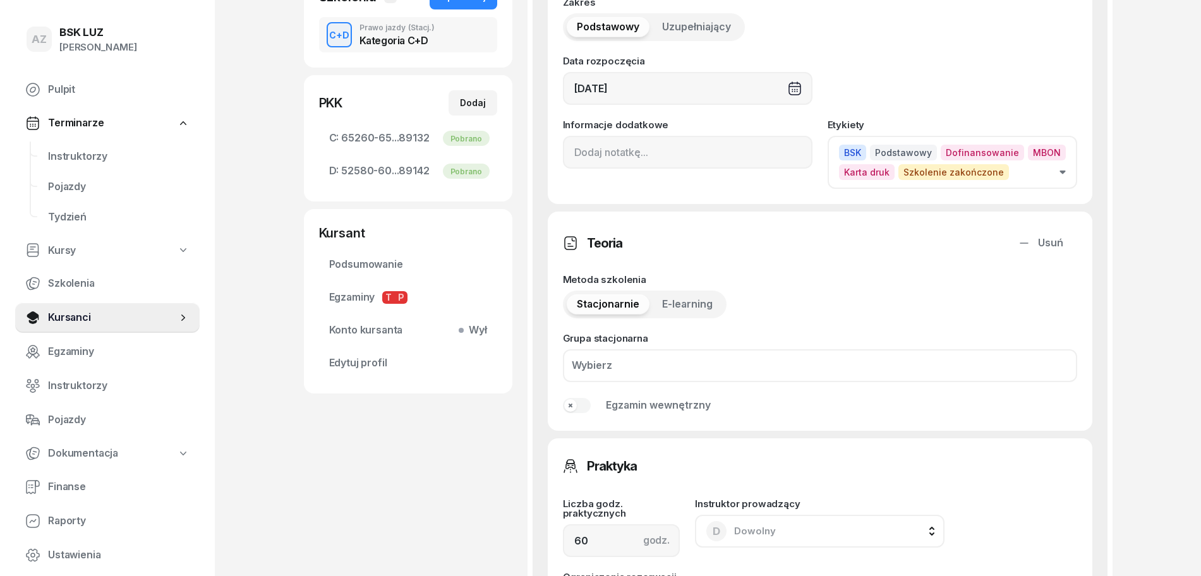
scroll to position [316, 0]
click at [567, 153] on input at bounding box center [688, 150] width 250 height 33
paste input "ZAŚW. NR"
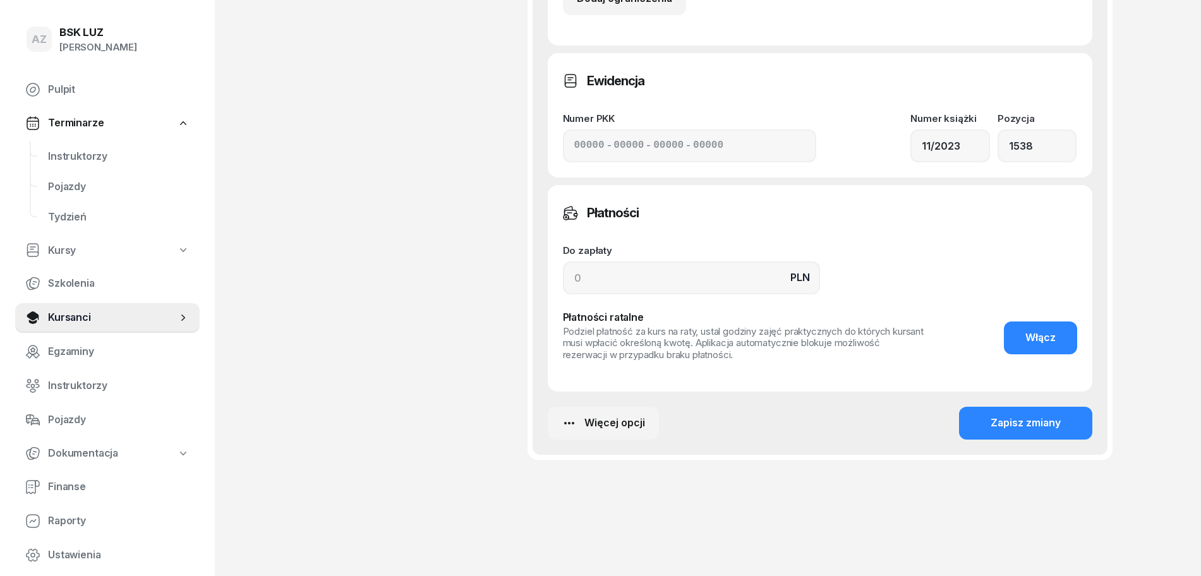
scroll to position [933, 0]
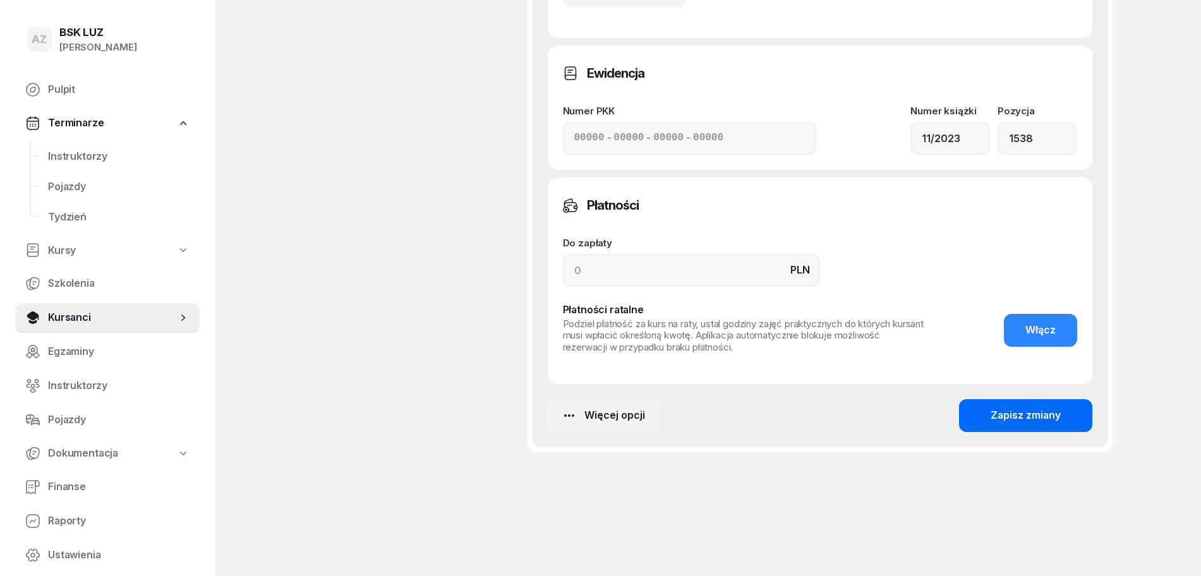
type input "ZAŚW. NR 296/2025"
click at [1037, 415] on div "Zapisz zmiany" at bounding box center [1026, 416] width 70 height 16
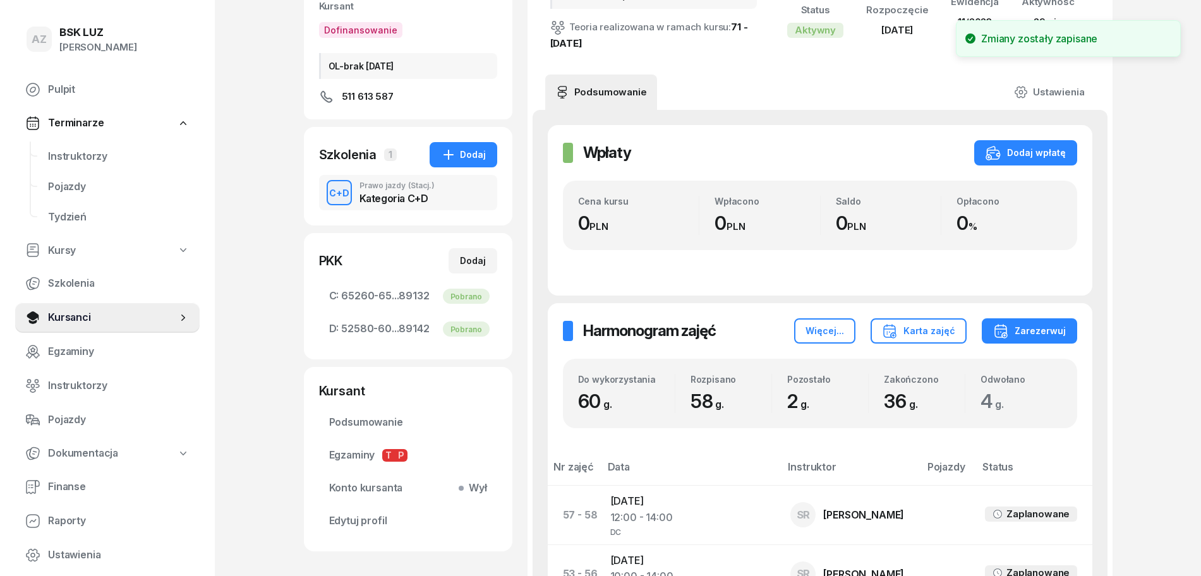
scroll to position [0, 0]
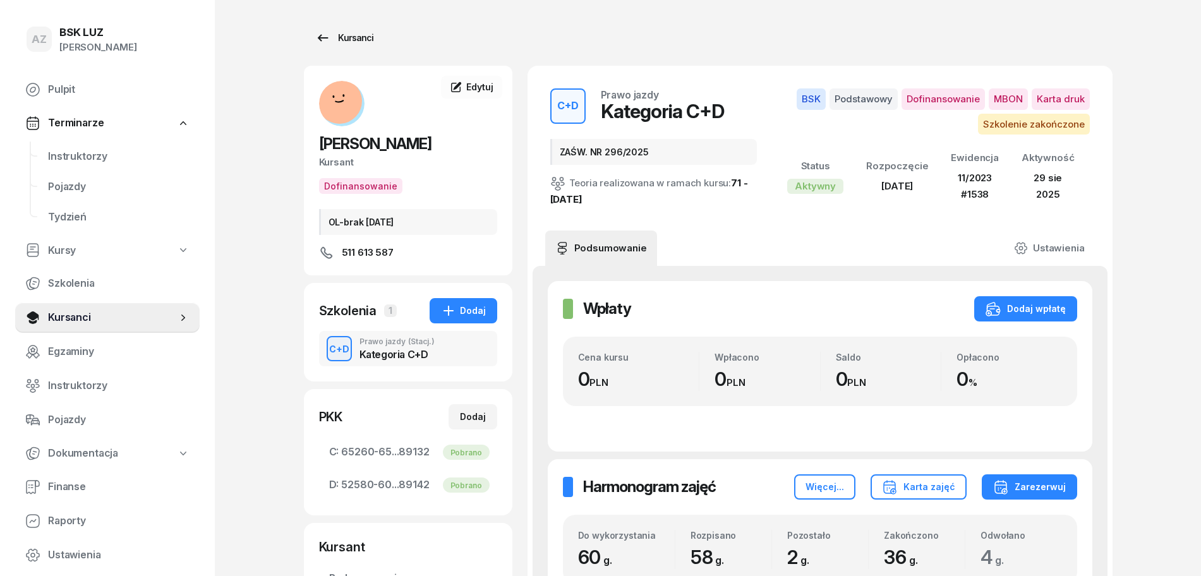
click at [363, 34] on div "Kursanci" at bounding box center [344, 37] width 58 height 15
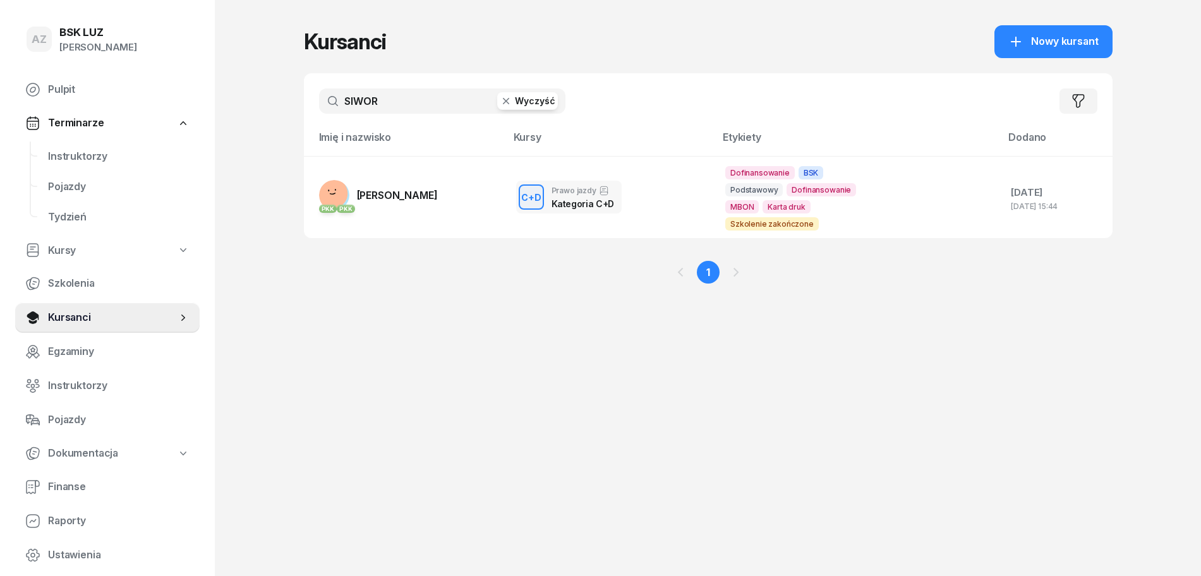
click at [542, 97] on button "Wyczyść" at bounding box center [527, 101] width 61 height 18
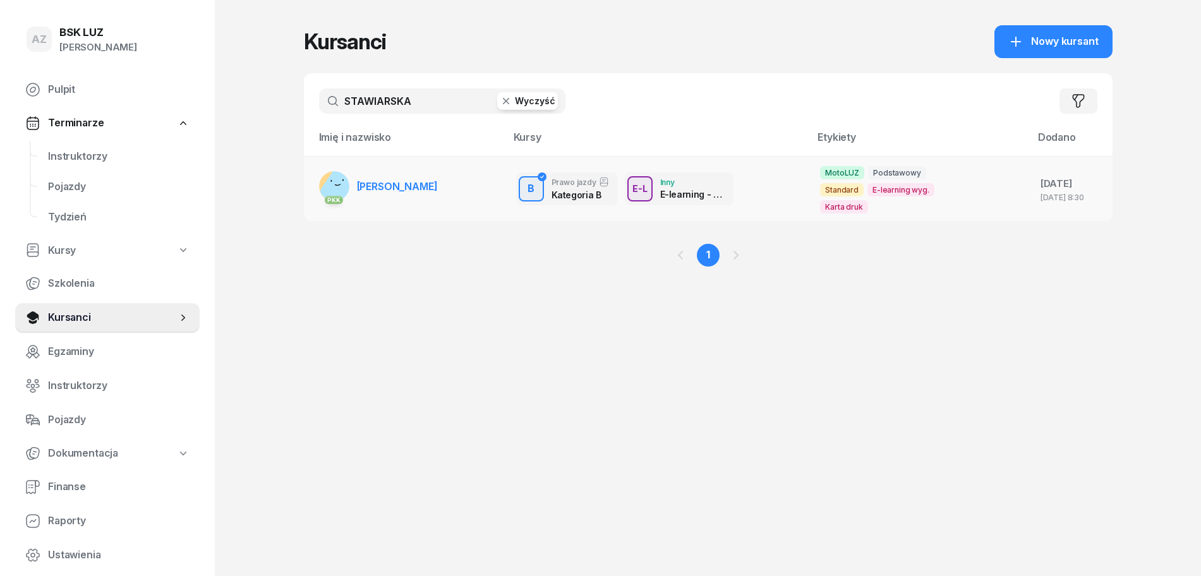
type input "STAWIARSKA"
click at [438, 180] on span "[PERSON_NAME]" at bounding box center [397, 186] width 81 height 13
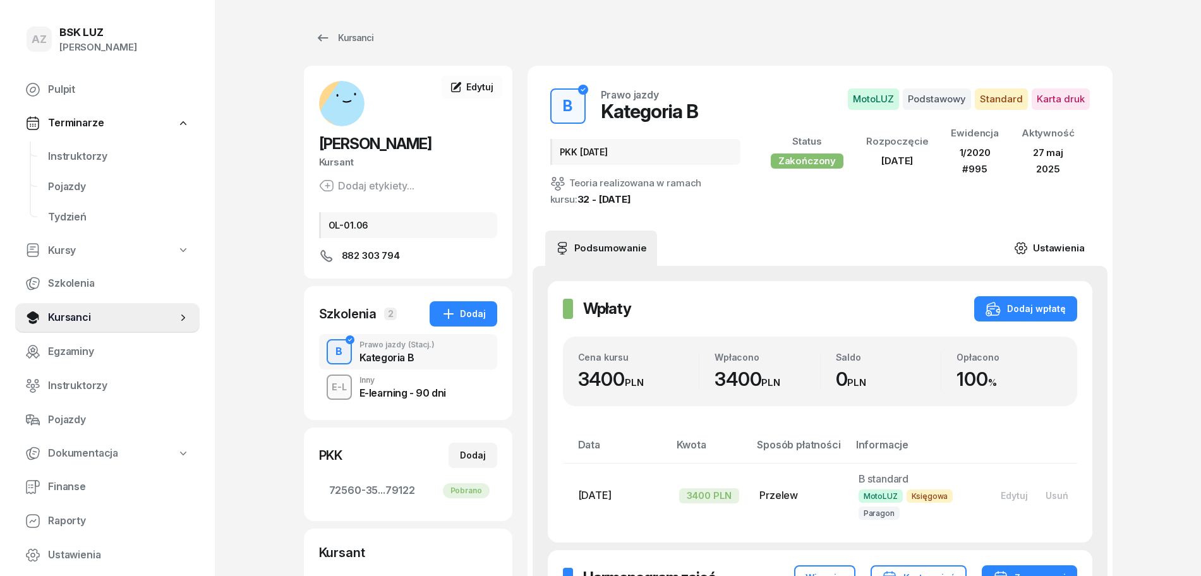
click at [1064, 249] on link "Ustawienia" at bounding box center [1049, 248] width 90 height 35
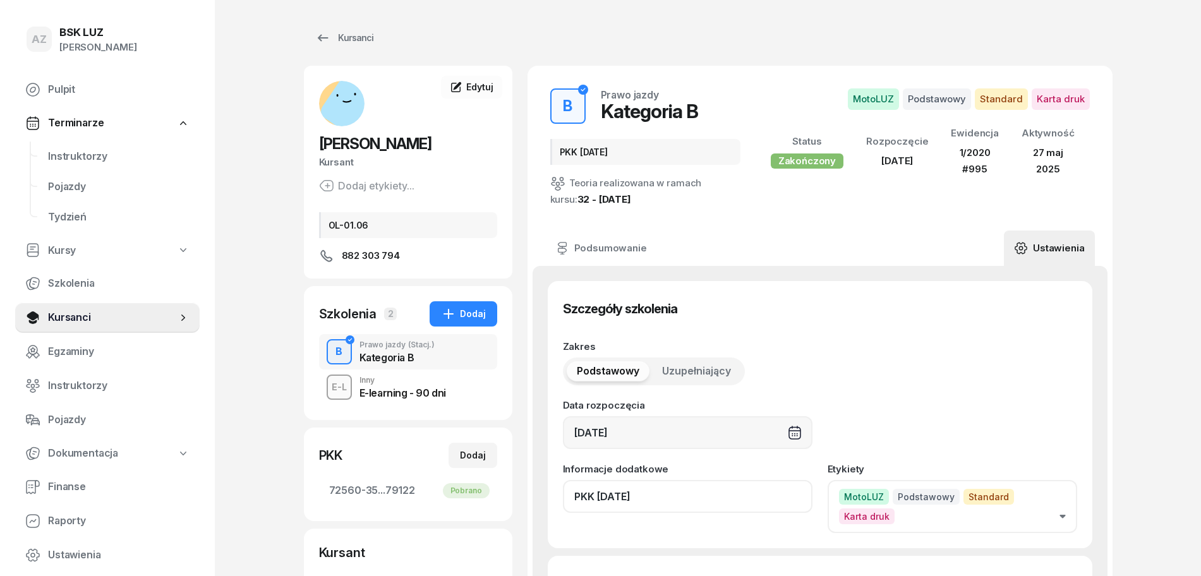
click at [663, 510] on input "PKK [DATE]" at bounding box center [688, 496] width 250 height 33
paste input "ZAŚW. NR"
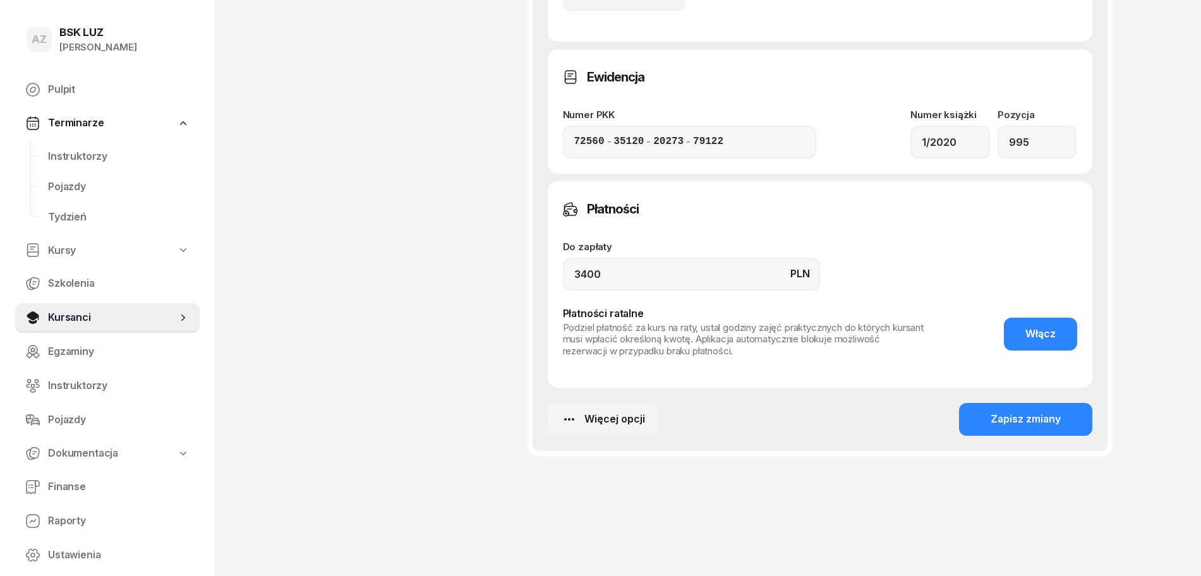
scroll to position [963, 0]
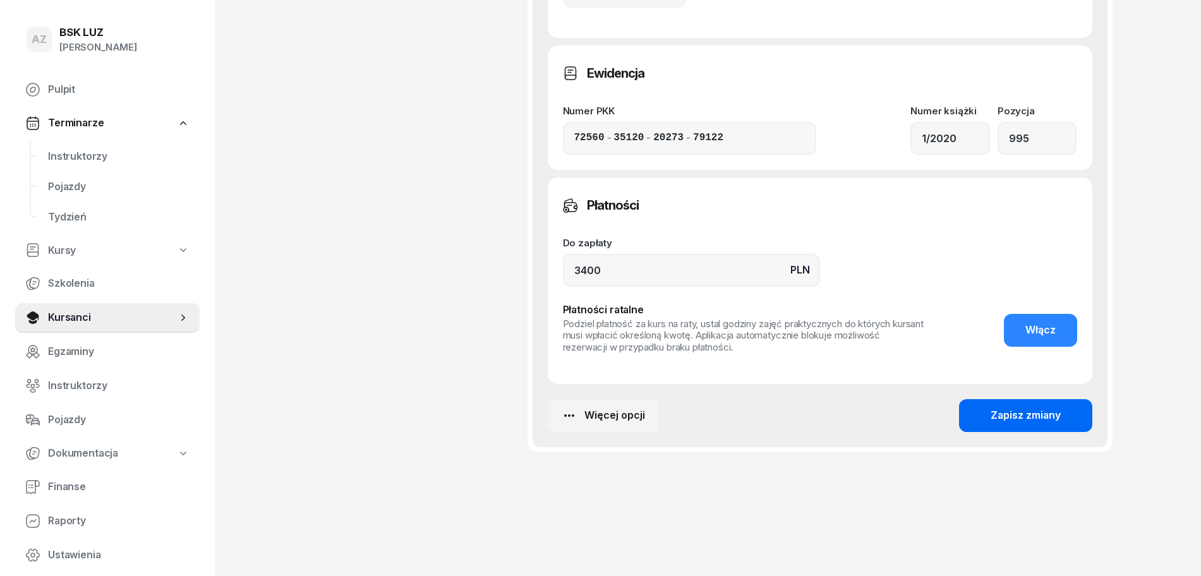
type input "PKK [DATE], ZAŚW. NR 176/2025"
click at [1027, 413] on div "Zapisz zmiany" at bounding box center [1026, 416] width 70 height 16
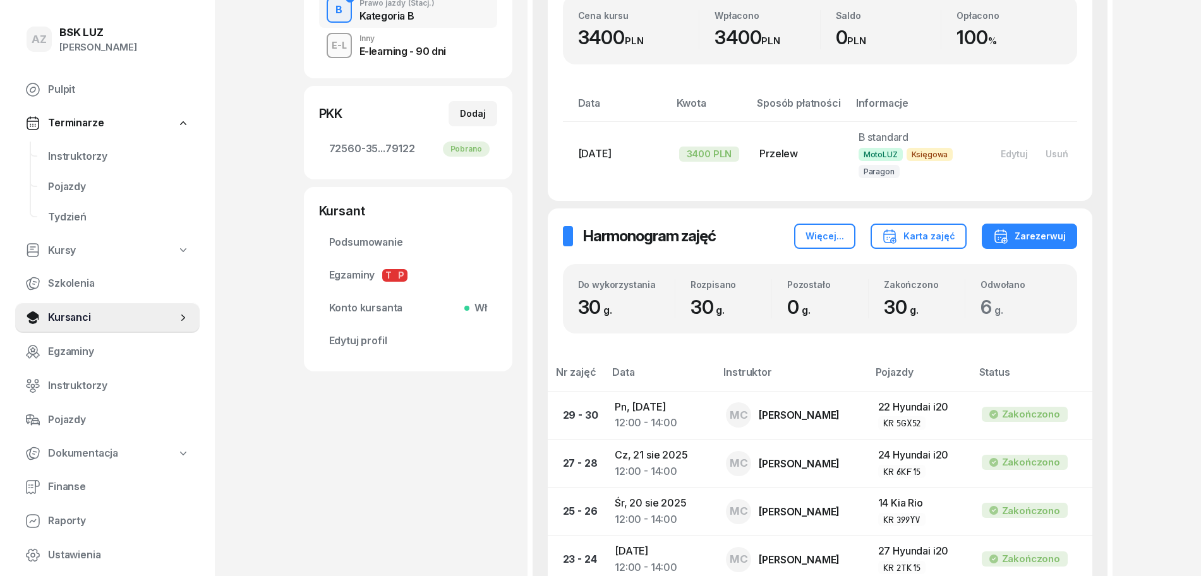
scroll to position [0, 0]
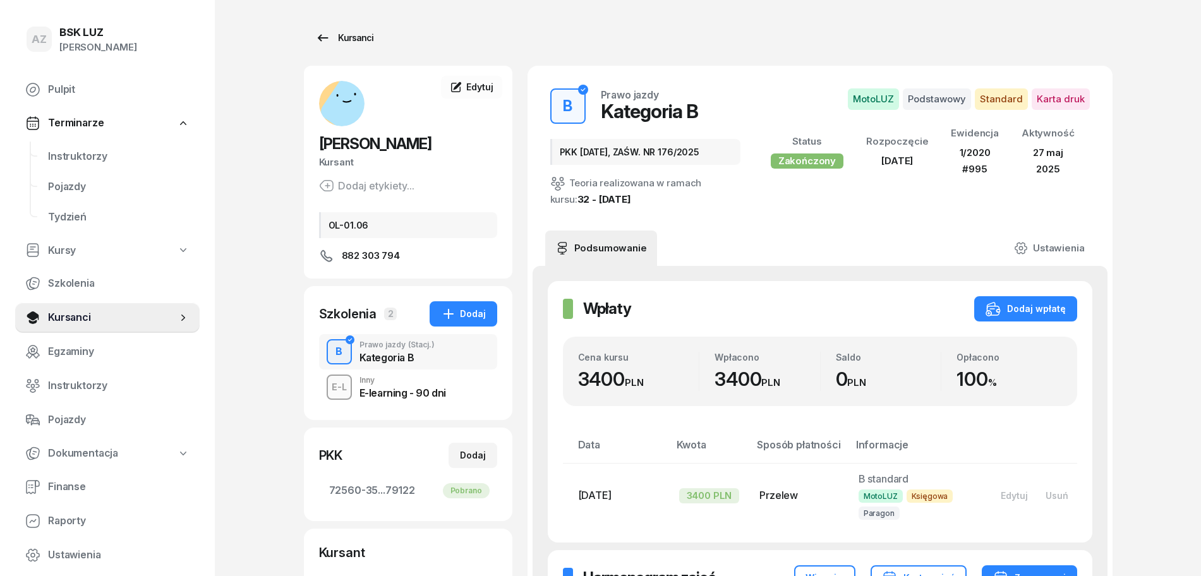
click at [354, 34] on div "Kursanci" at bounding box center [344, 37] width 58 height 15
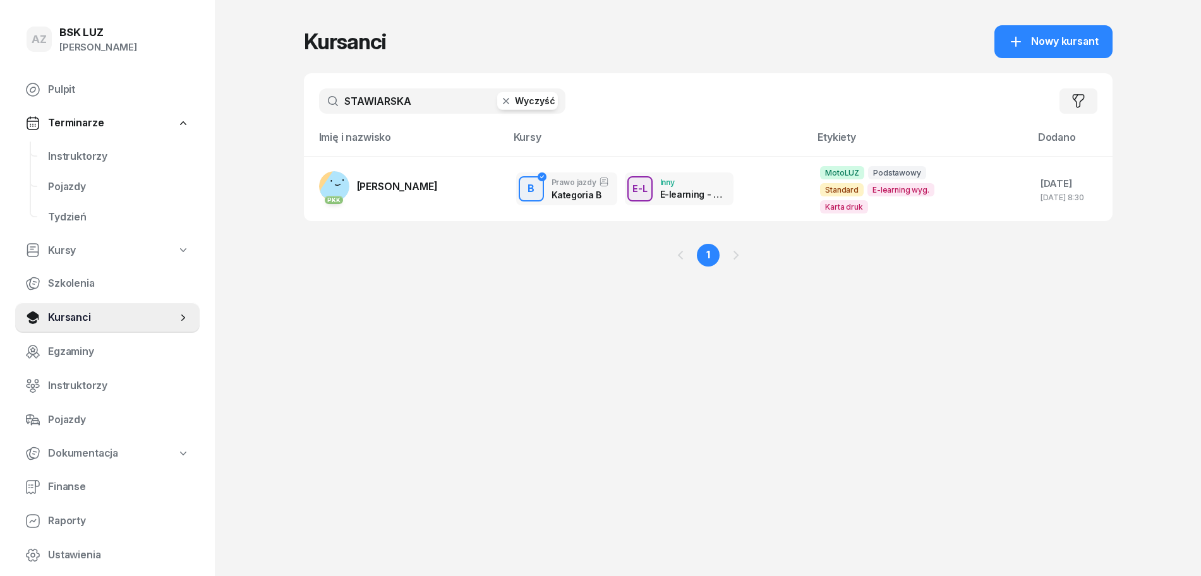
click at [543, 101] on button "Wyczyść" at bounding box center [527, 101] width 61 height 18
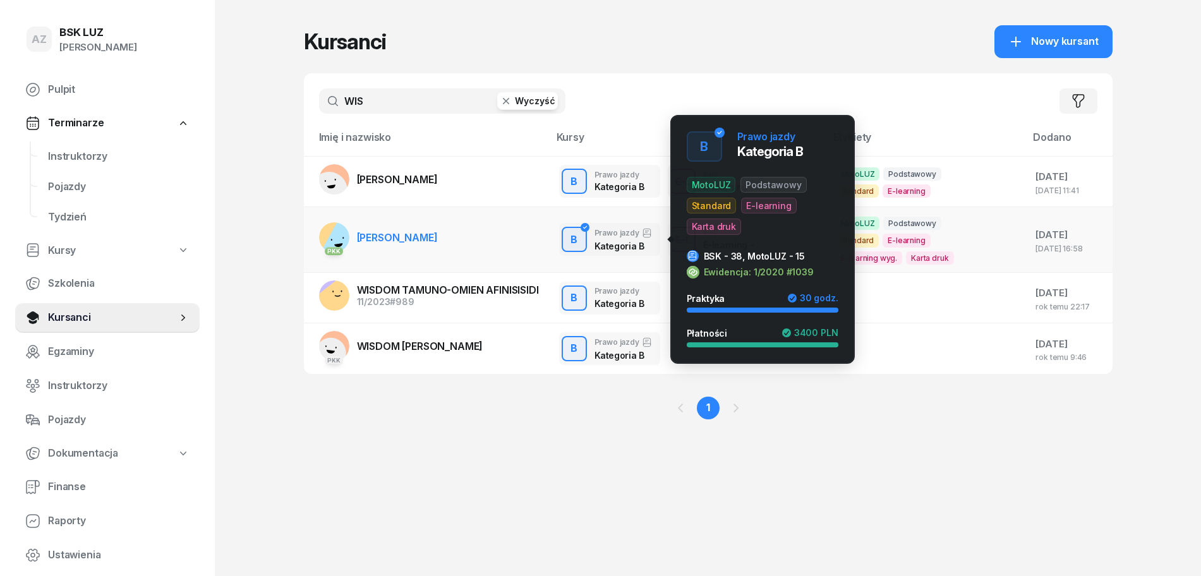
type input "WIS"
click at [586, 241] on div "button" at bounding box center [574, 239] width 23 height 23
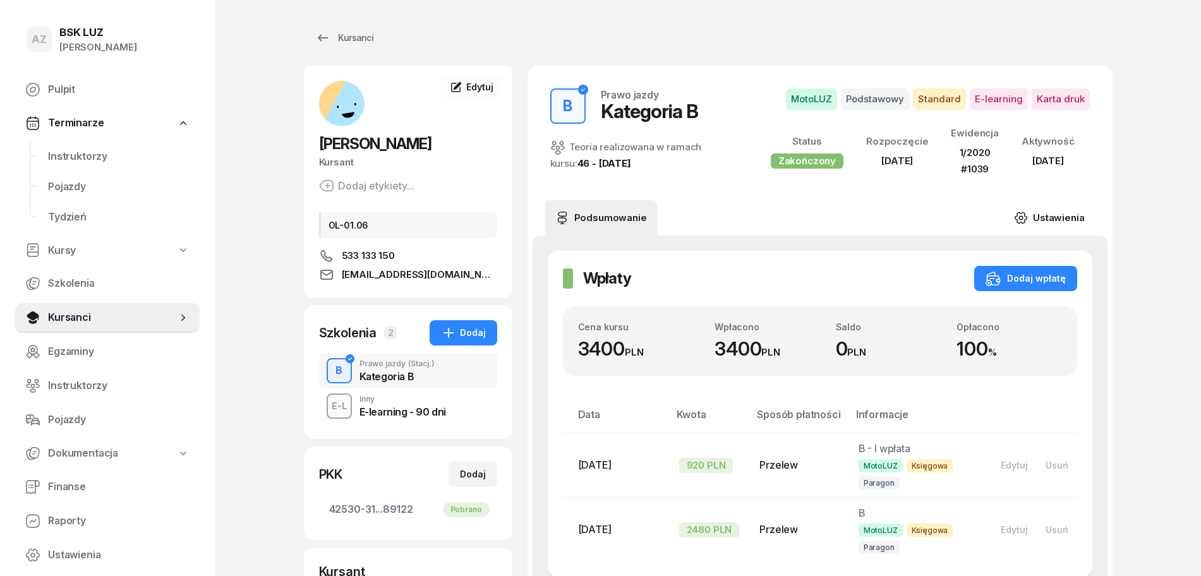
click at [1061, 212] on link "Ustawienia" at bounding box center [1049, 217] width 90 height 35
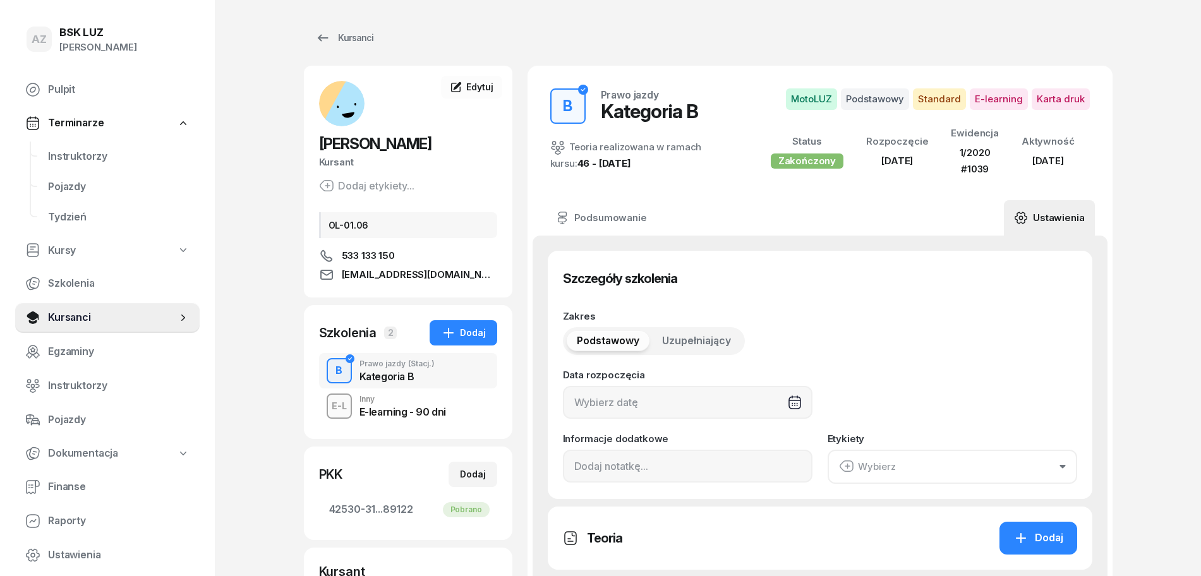
type input "[DATE]"
type input "1/2020"
type input "1039"
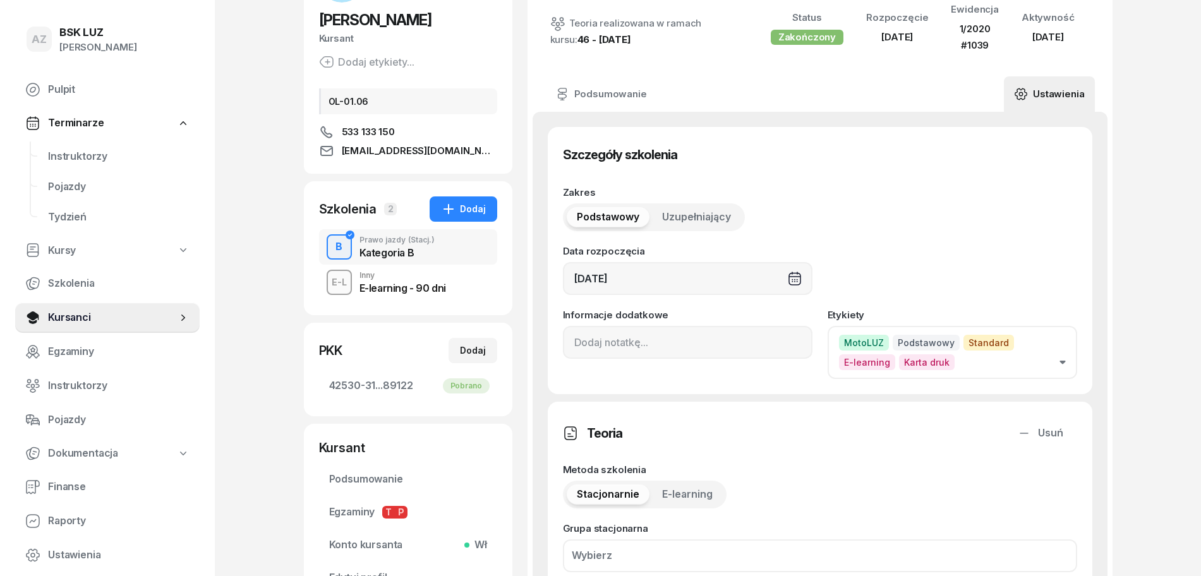
scroll to position [158, 0]
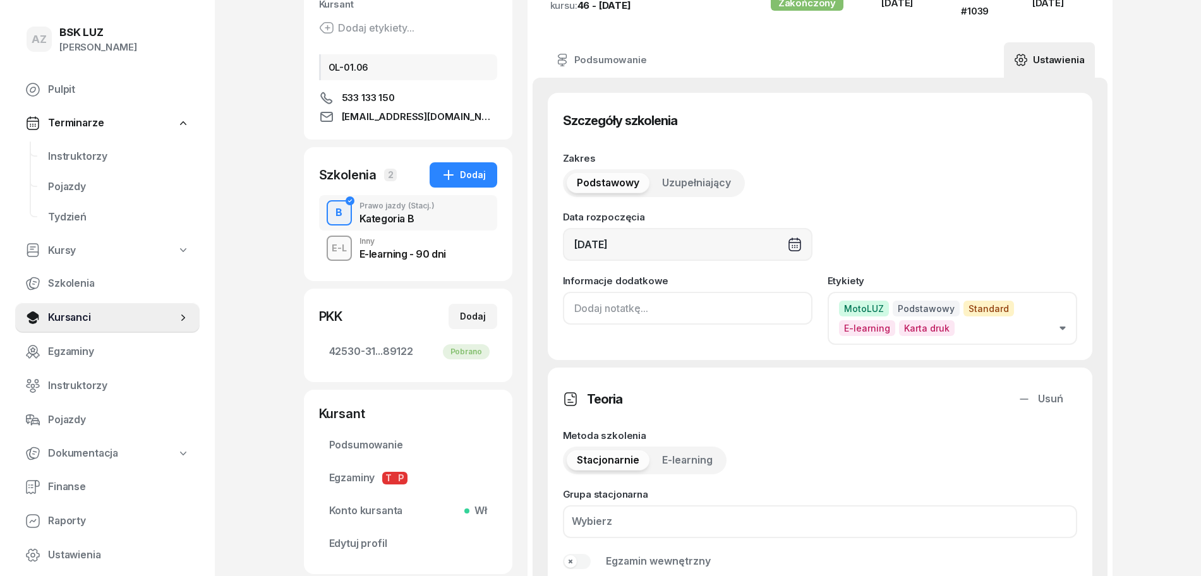
click at [571, 310] on input at bounding box center [688, 308] width 250 height 33
paste input "ZAŚW. NR"
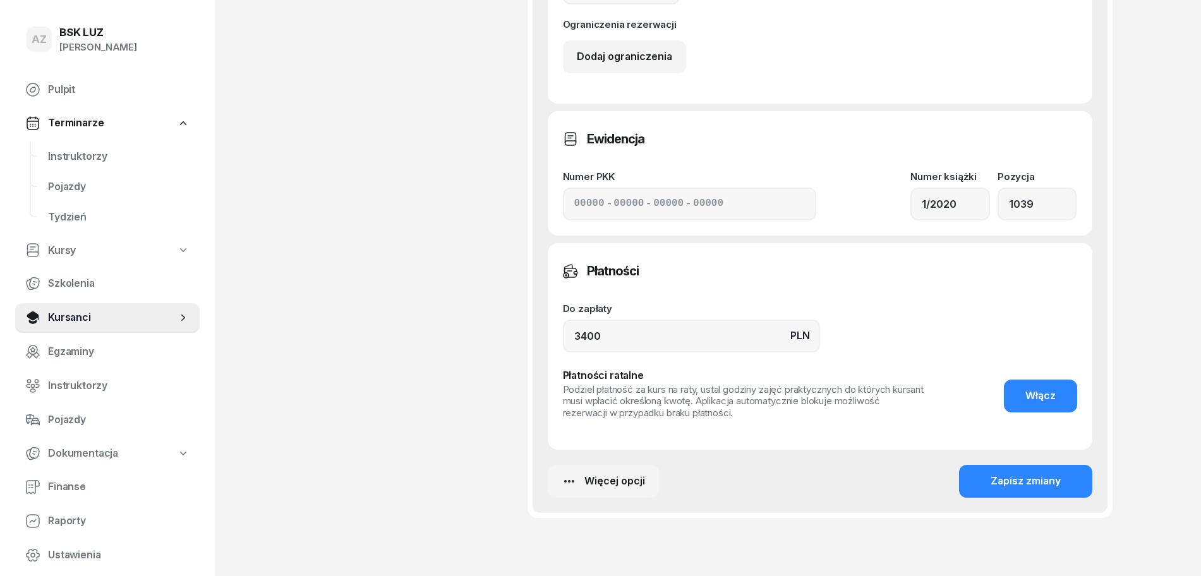
scroll to position [933, 0]
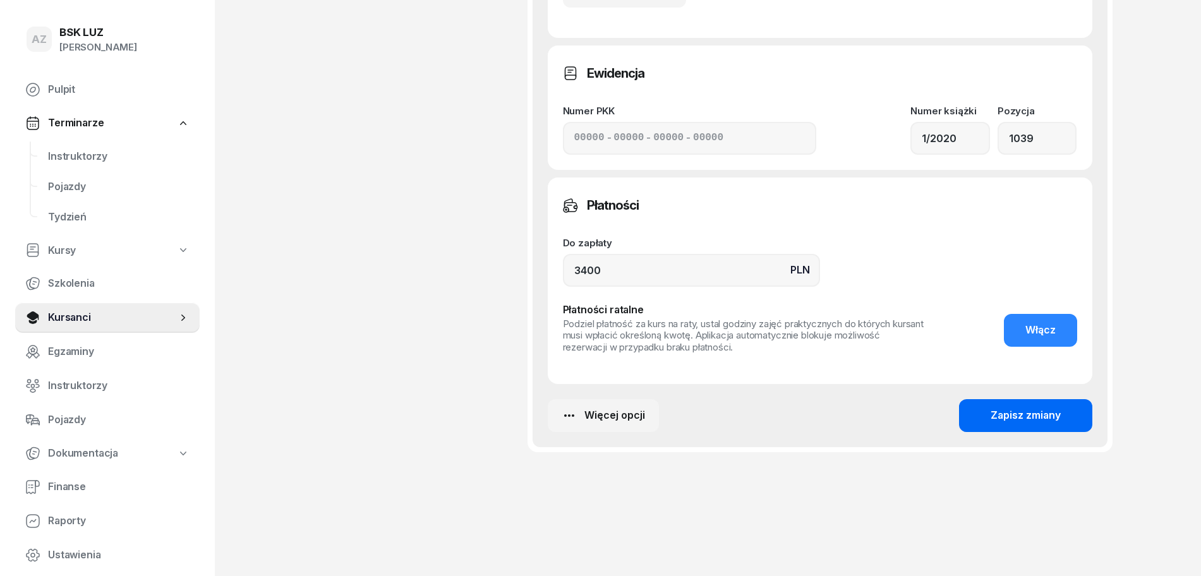
type input "ZAŚW. NR 177/2025"
click at [1036, 415] on div "Zapisz zmiany" at bounding box center [1026, 416] width 70 height 16
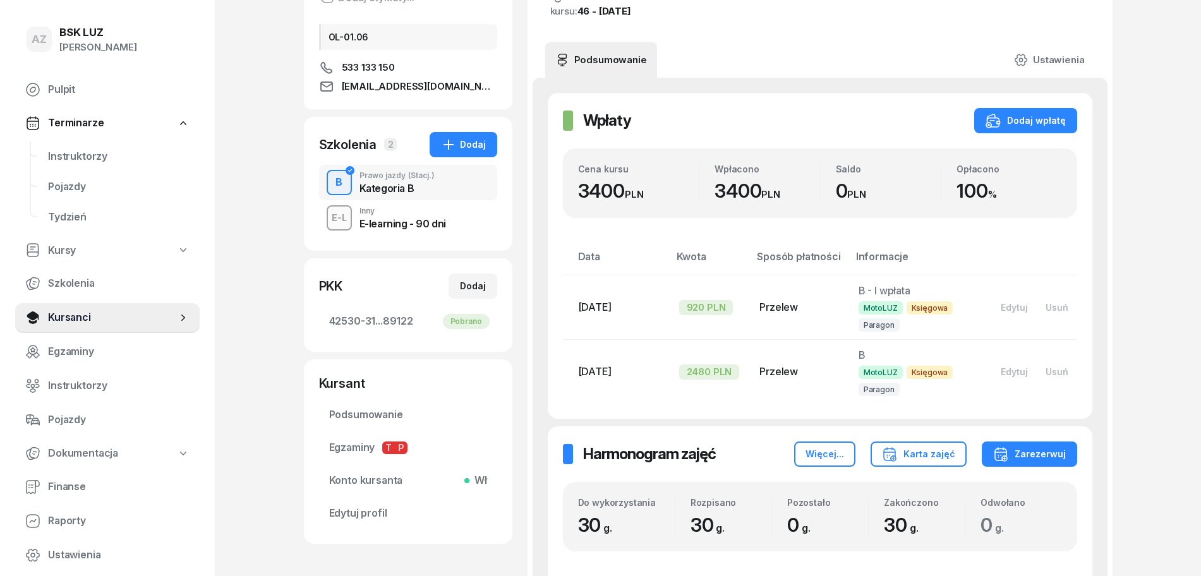
scroll to position [0, 0]
